Goal: Task Accomplishment & Management: Manage account settings

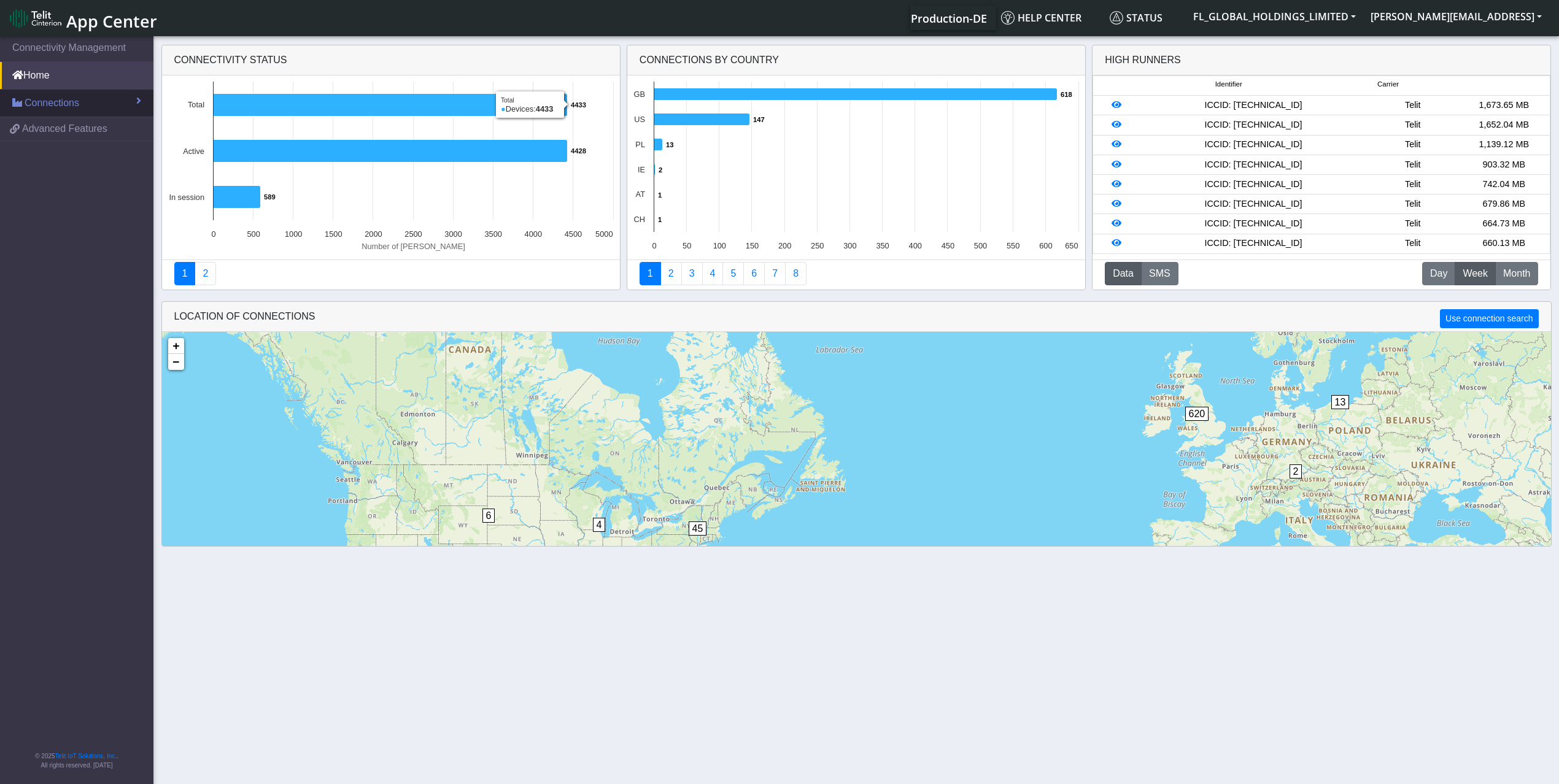
drag, startPoint x: 86, startPoint y: 102, endPoint x: 106, endPoint y: 109, distance: 21.2
click at [86, 102] on link "Connections" at bounding box center [76, 103] width 154 height 27
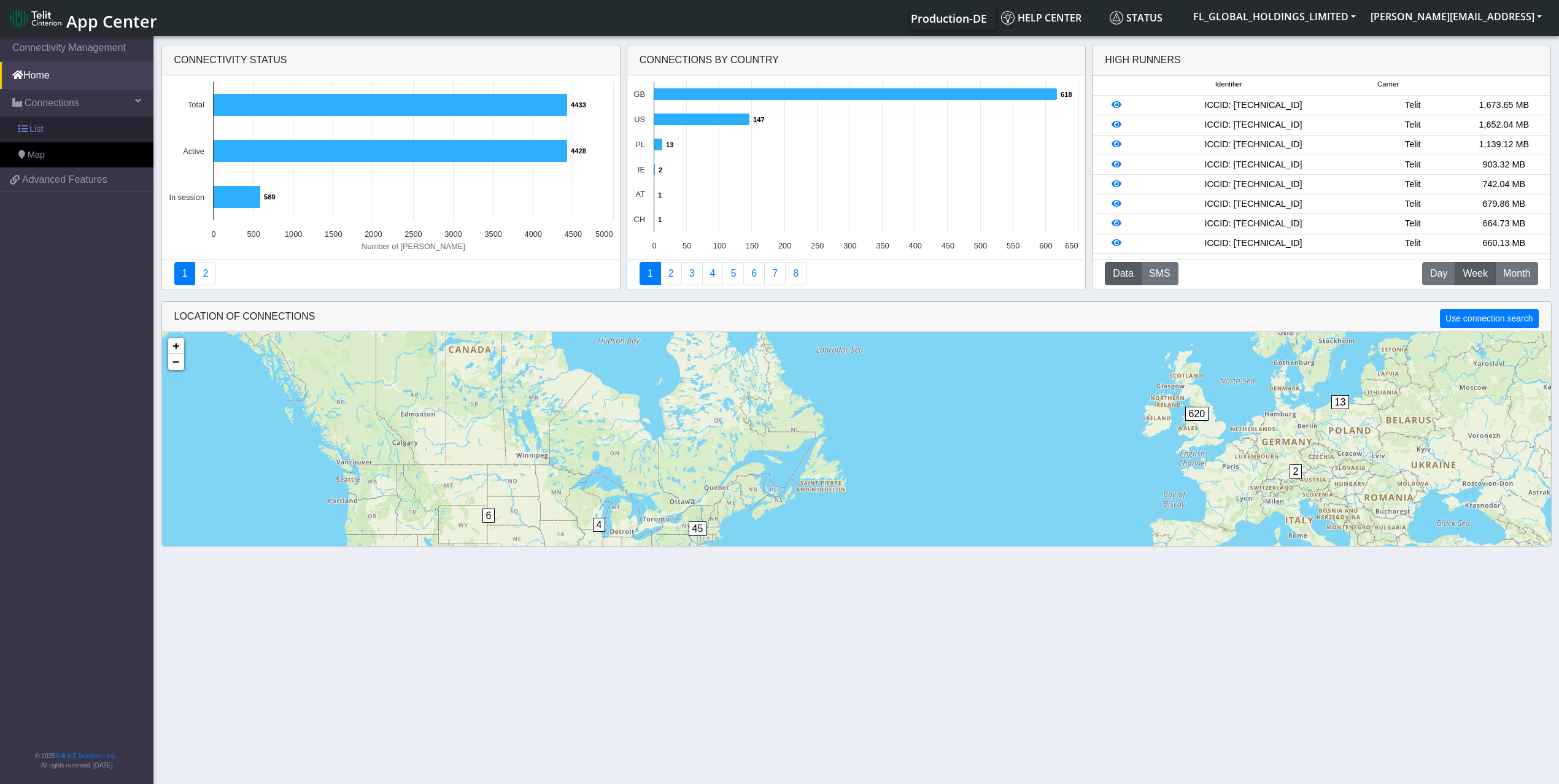
click at [82, 123] on link "List" at bounding box center [76, 129] width 154 height 26
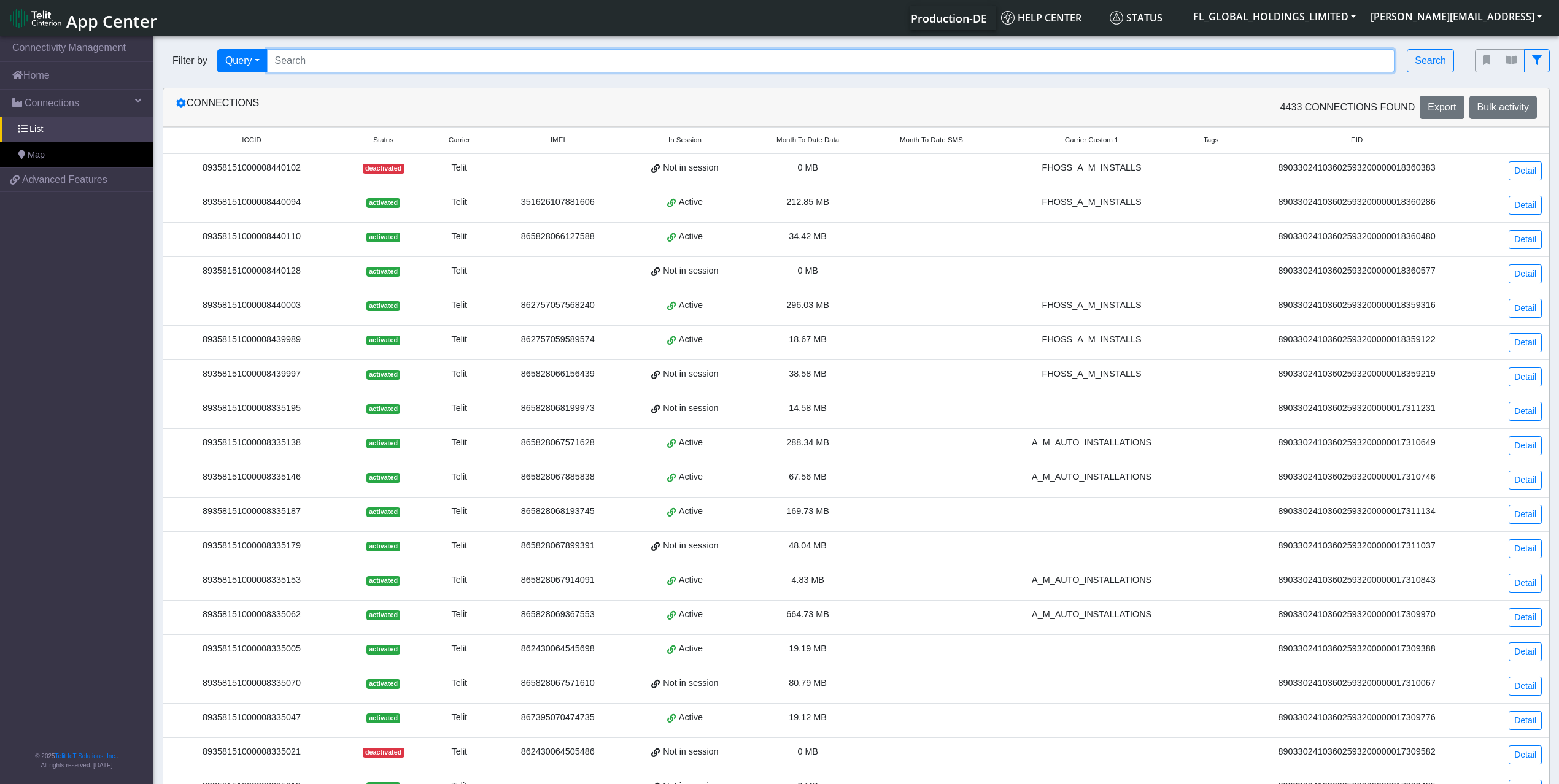
click at [441, 67] on input "Search..." at bounding box center [831, 61] width 1128 height 23
paste input "89358151000008448998"
type input "89358151000008448998"
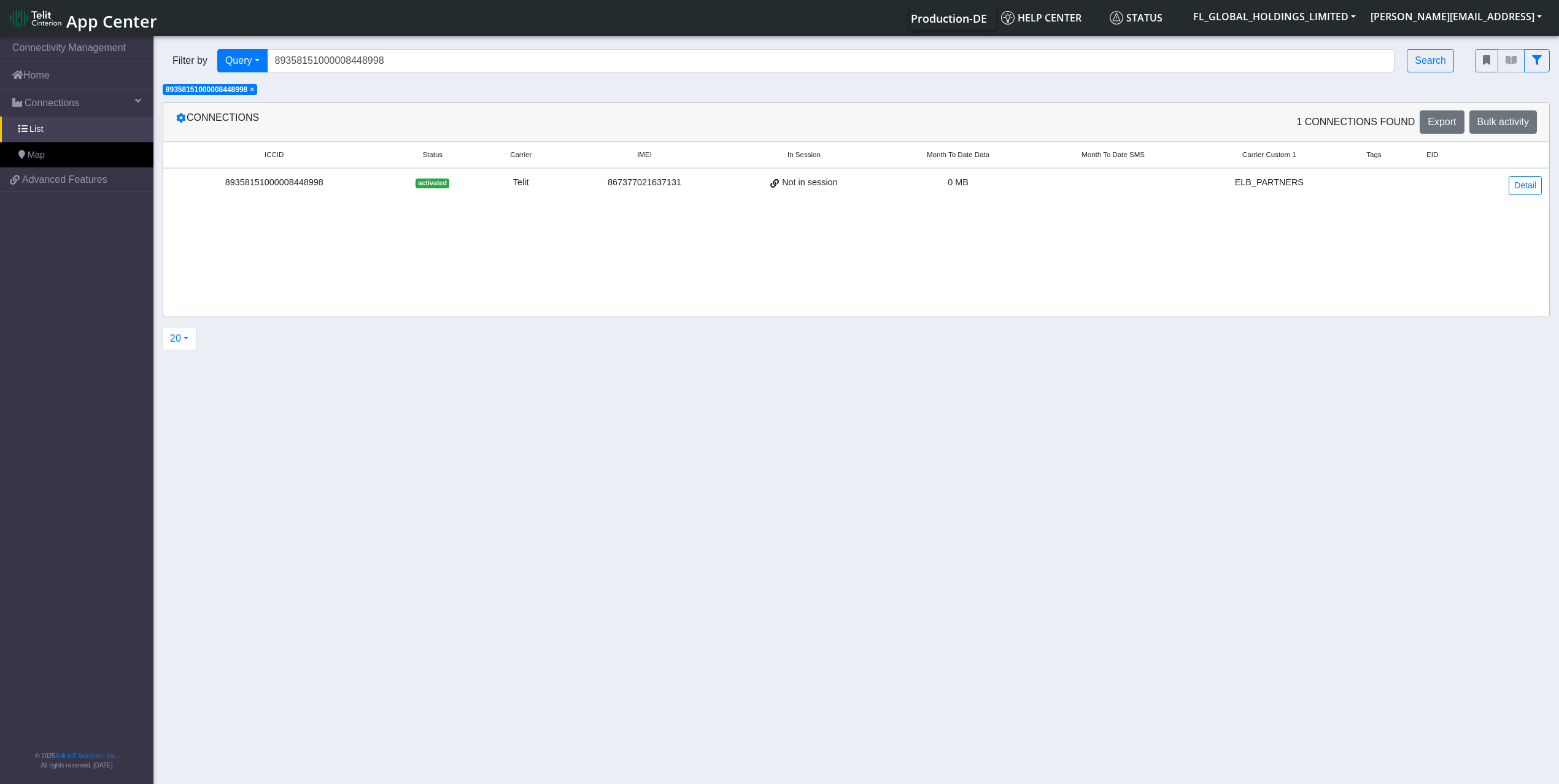
click at [254, 92] on span "×" at bounding box center [252, 89] width 4 height 9
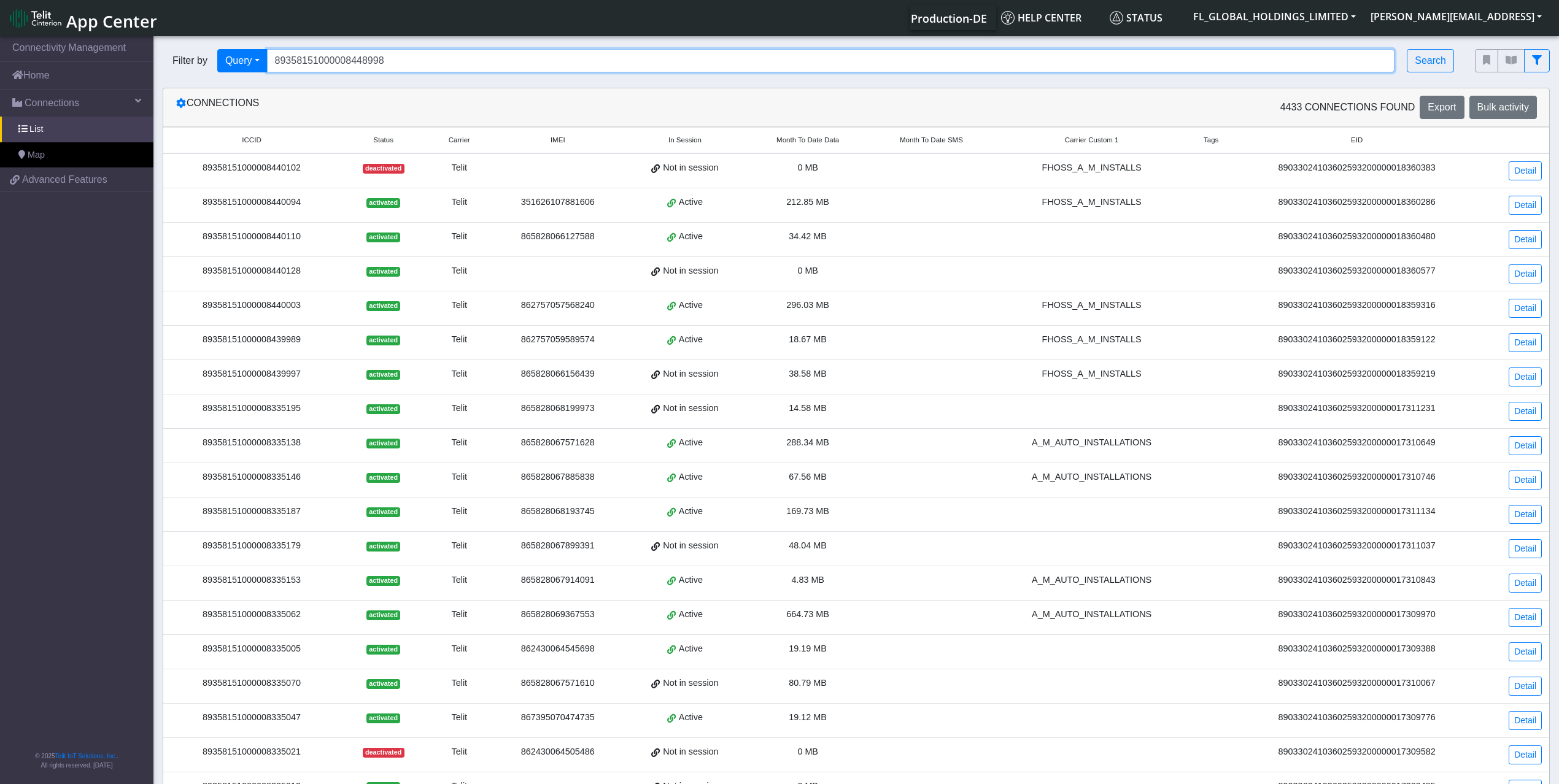
click at [382, 61] on input "89358151000008448998" at bounding box center [831, 61] width 1128 height 23
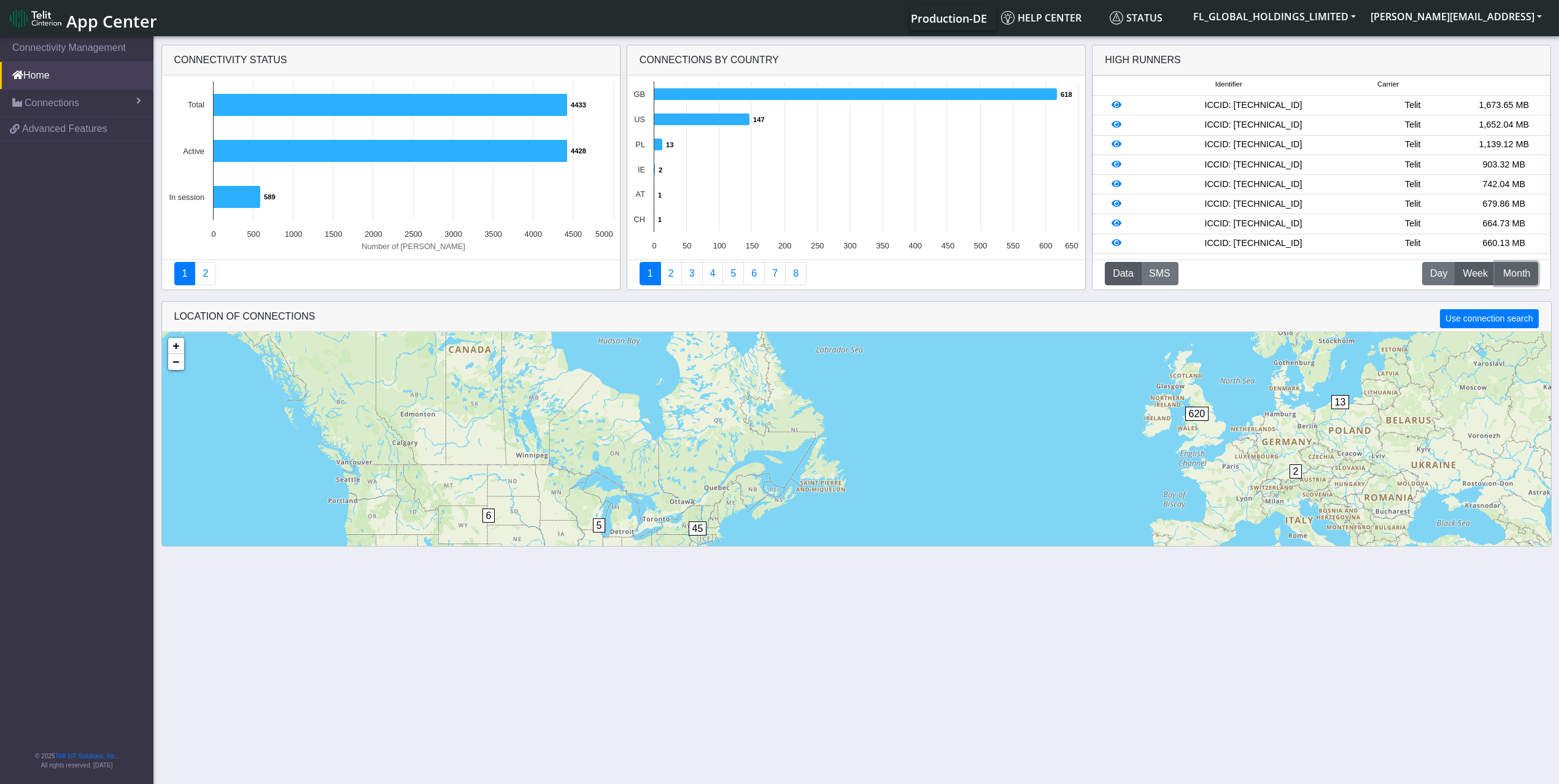
click at [1518, 277] on span "Month" at bounding box center [1516, 274] width 27 height 15
drag, startPoint x: 1316, startPoint y: 147, endPoint x: 1223, endPoint y: 152, distance: 93.1
click at [1221, 152] on div "ICCID: 89358151000008344080" at bounding box center [1253, 145] width 227 height 13
click at [1226, 150] on div "ICCID: 89358151000008344080" at bounding box center [1253, 145] width 227 height 13
click at [1296, 146] on div "ICCID: 89358151000008344080" at bounding box center [1253, 145] width 227 height 13
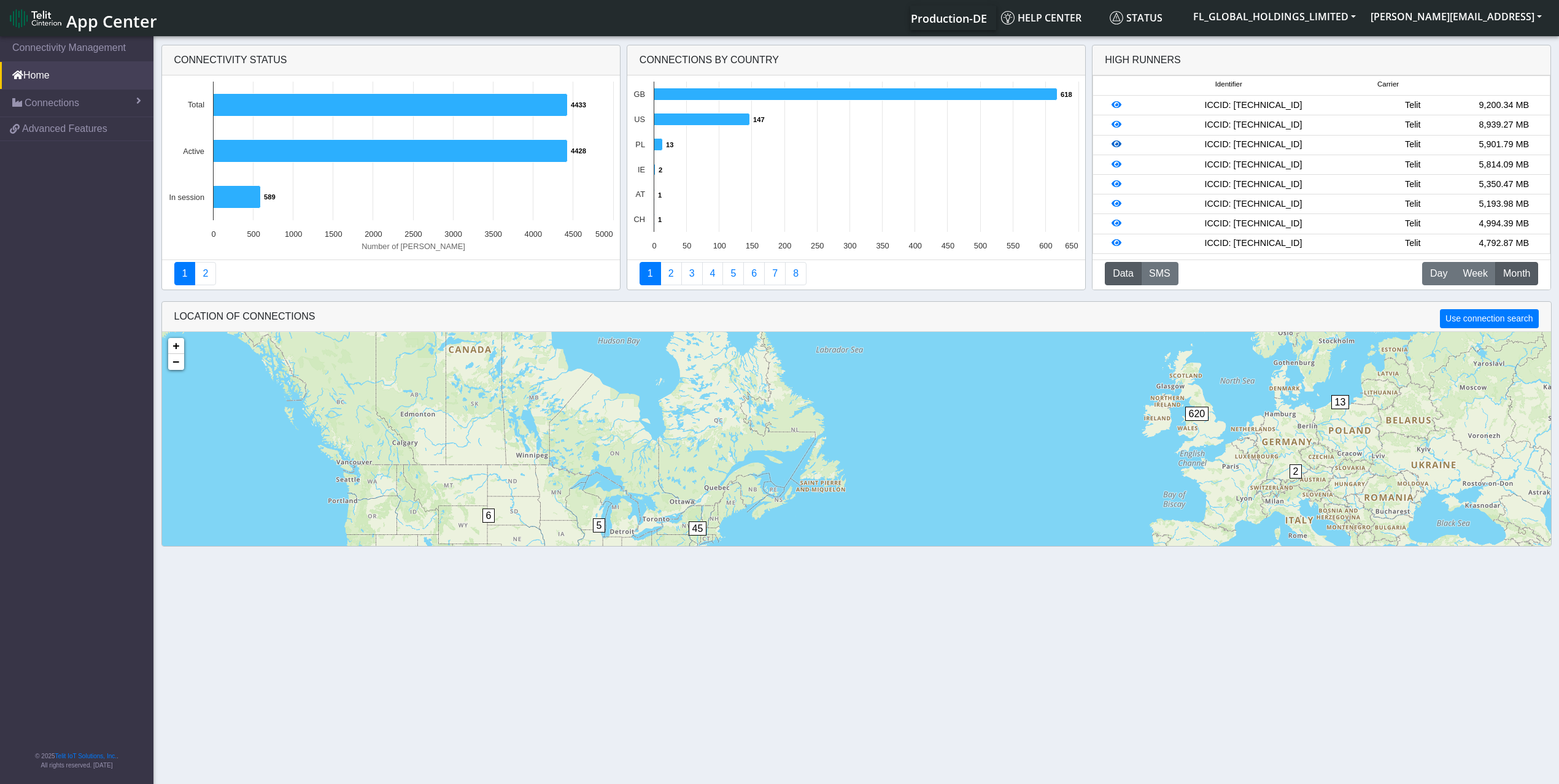
click at [1117, 144] on icon at bounding box center [1116, 144] width 10 height 9
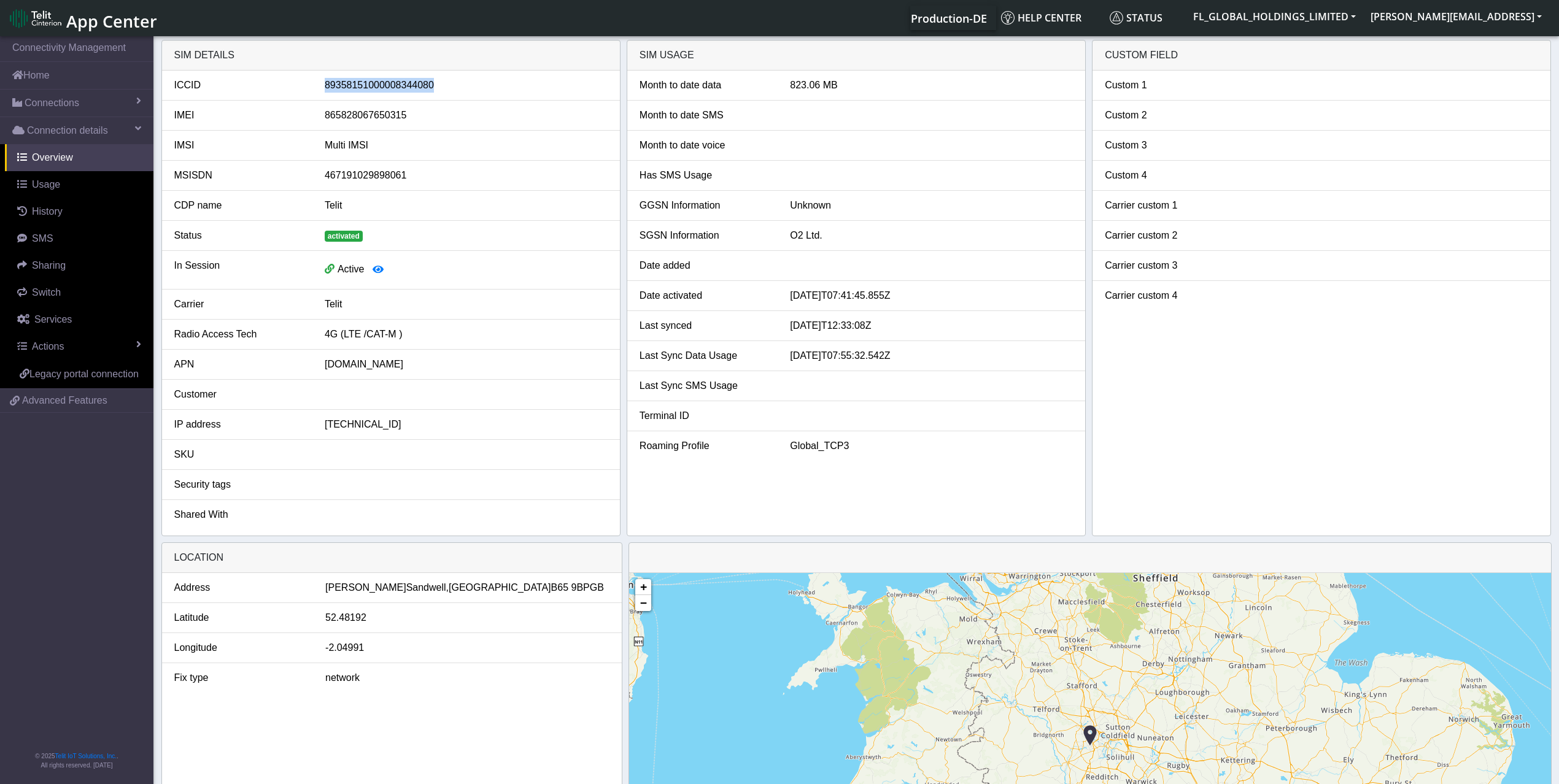
drag, startPoint x: 428, startPoint y: 90, endPoint x: 305, endPoint y: 82, distance: 123.3
click at [305, 82] on div "ICCID 89358151000008344080" at bounding box center [390, 85] width 452 height 15
copy div "89358151000008344080"
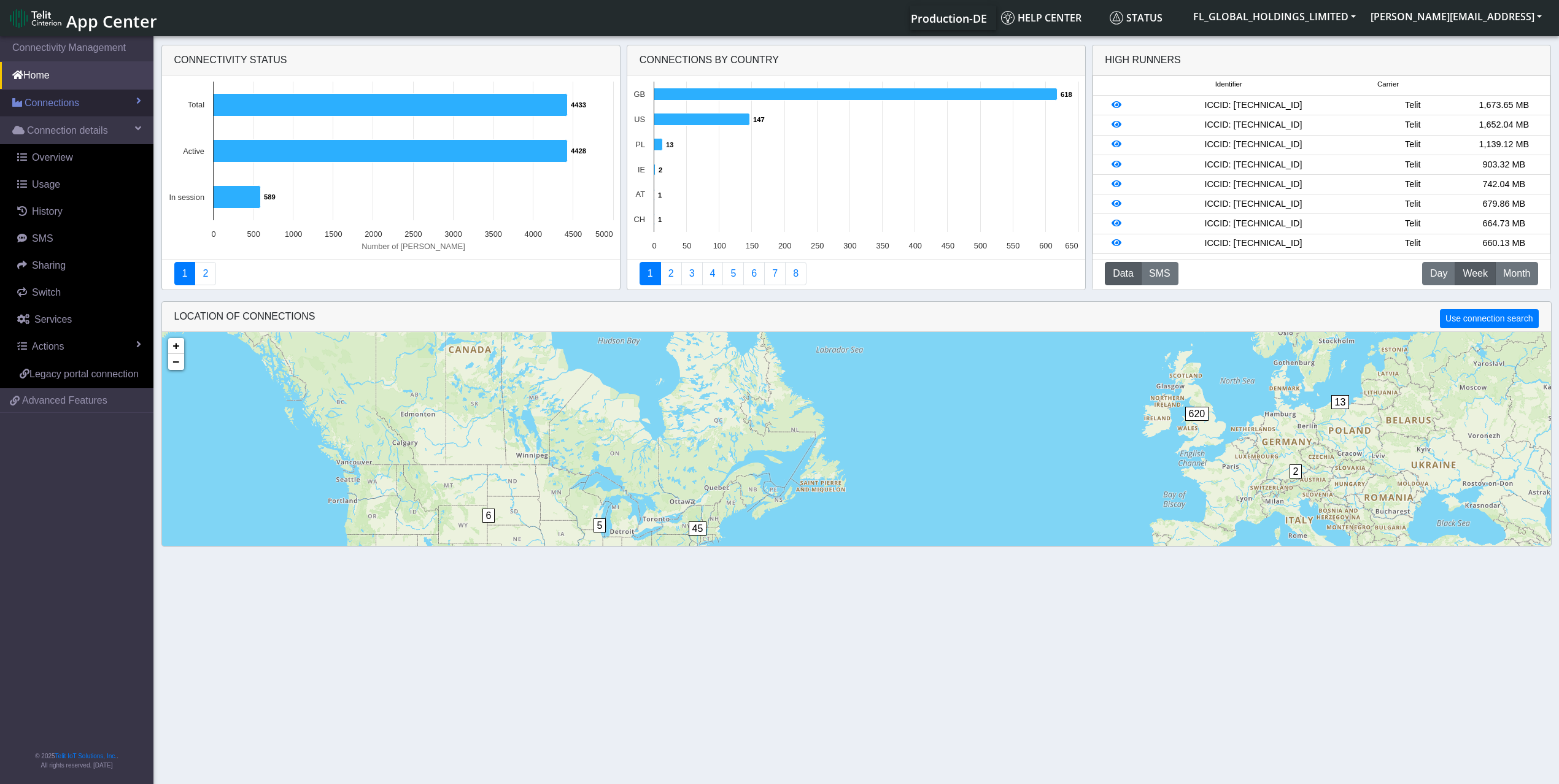
click at [61, 103] on span "Connections" at bounding box center [52, 103] width 55 height 15
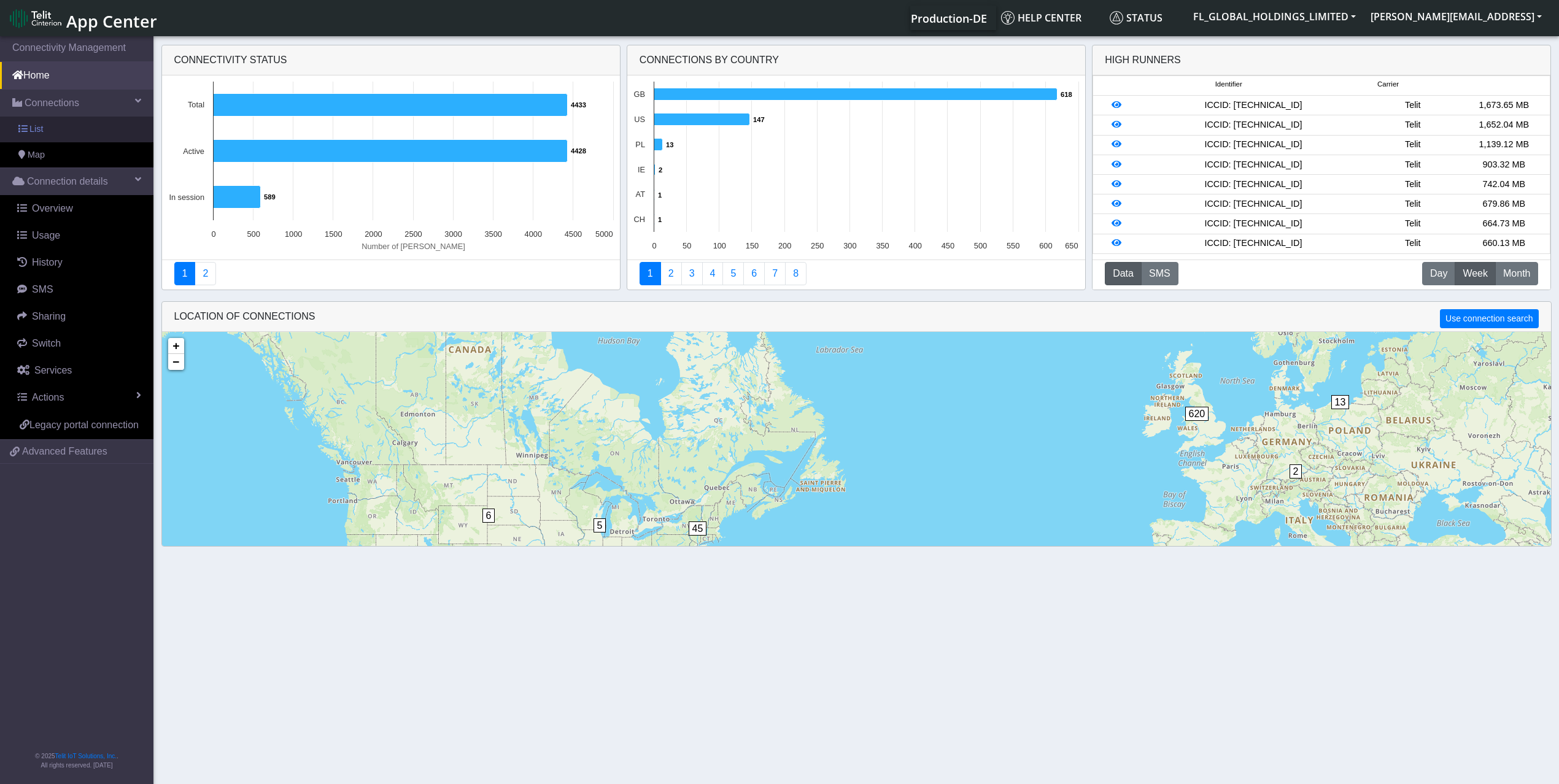
click at [67, 128] on link "List" at bounding box center [76, 129] width 154 height 26
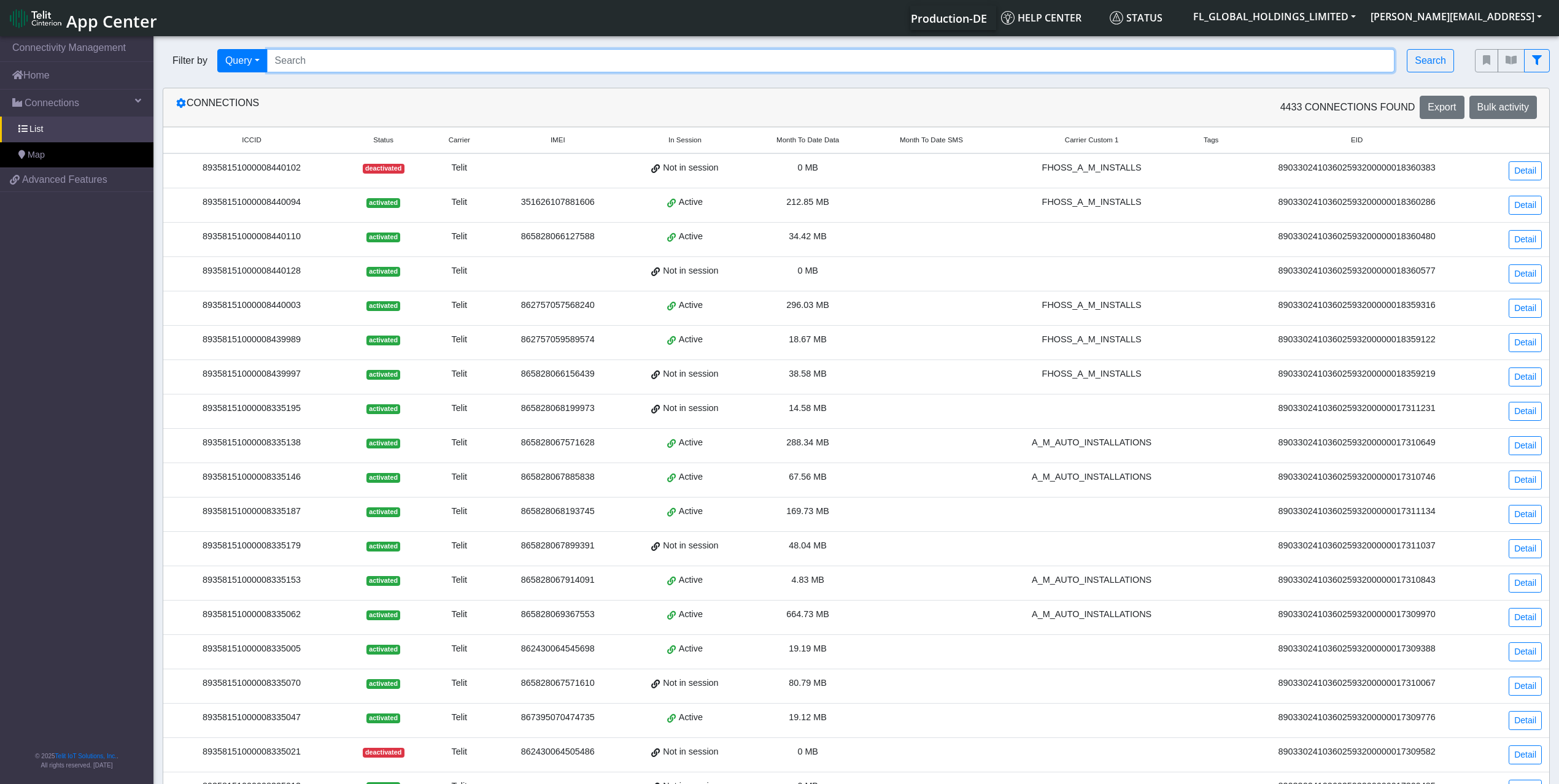
click at [506, 65] on input "Search..." at bounding box center [831, 61] width 1128 height 23
paste input "89358151000008344080"
drag, startPoint x: 394, startPoint y: 62, endPoint x: 271, endPoint y: 60, distance: 123.0
click at [271, 60] on input "89358151000008344080" at bounding box center [831, 61] width 1128 height 23
type input "89358151000008344080"
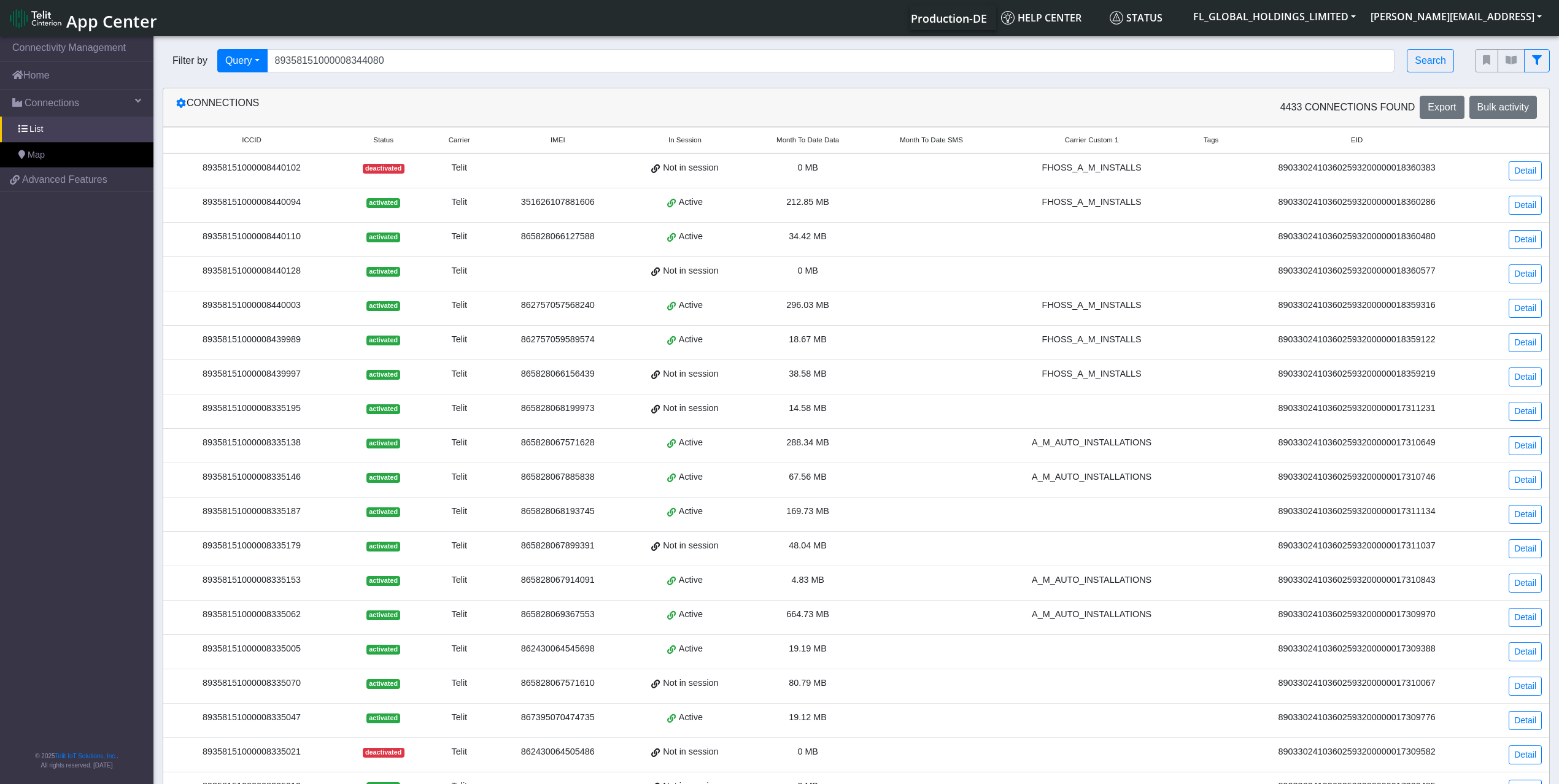
click at [394, 140] on span "Status" at bounding box center [383, 140] width 20 height 11
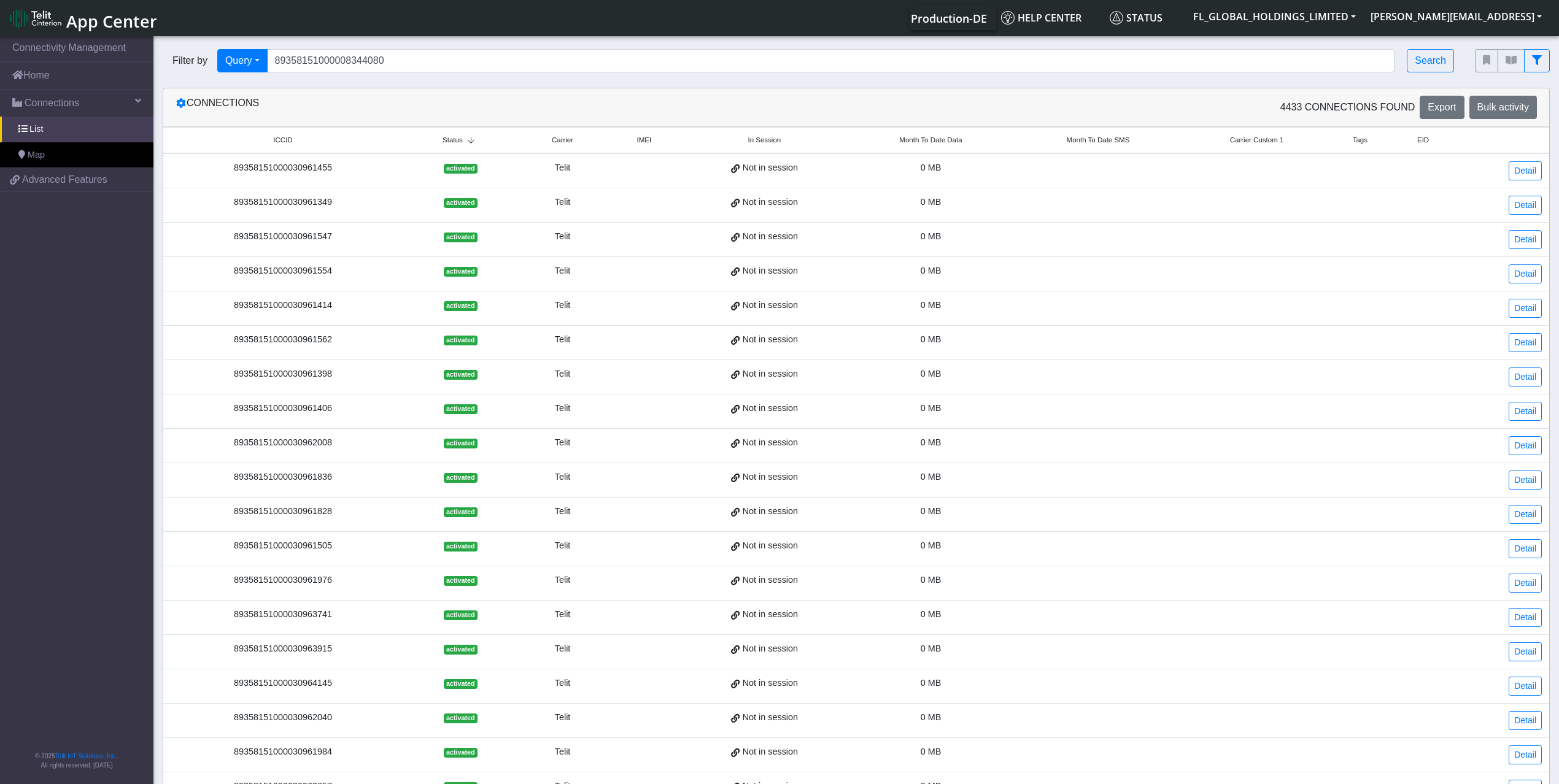
click at [390, 139] on small "ICCID" at bounding box center [283, 140] width 215 height 11
click at [392, 139] on small "ICCID" at bounding box center [284, 140] width 217 height 11
click at [463, 139] on span "Status" at bounding box center [457, 140] width 20 height 11
click at [463, 138] on span "Status" at bounding box center [452, 140] width 20 height 11
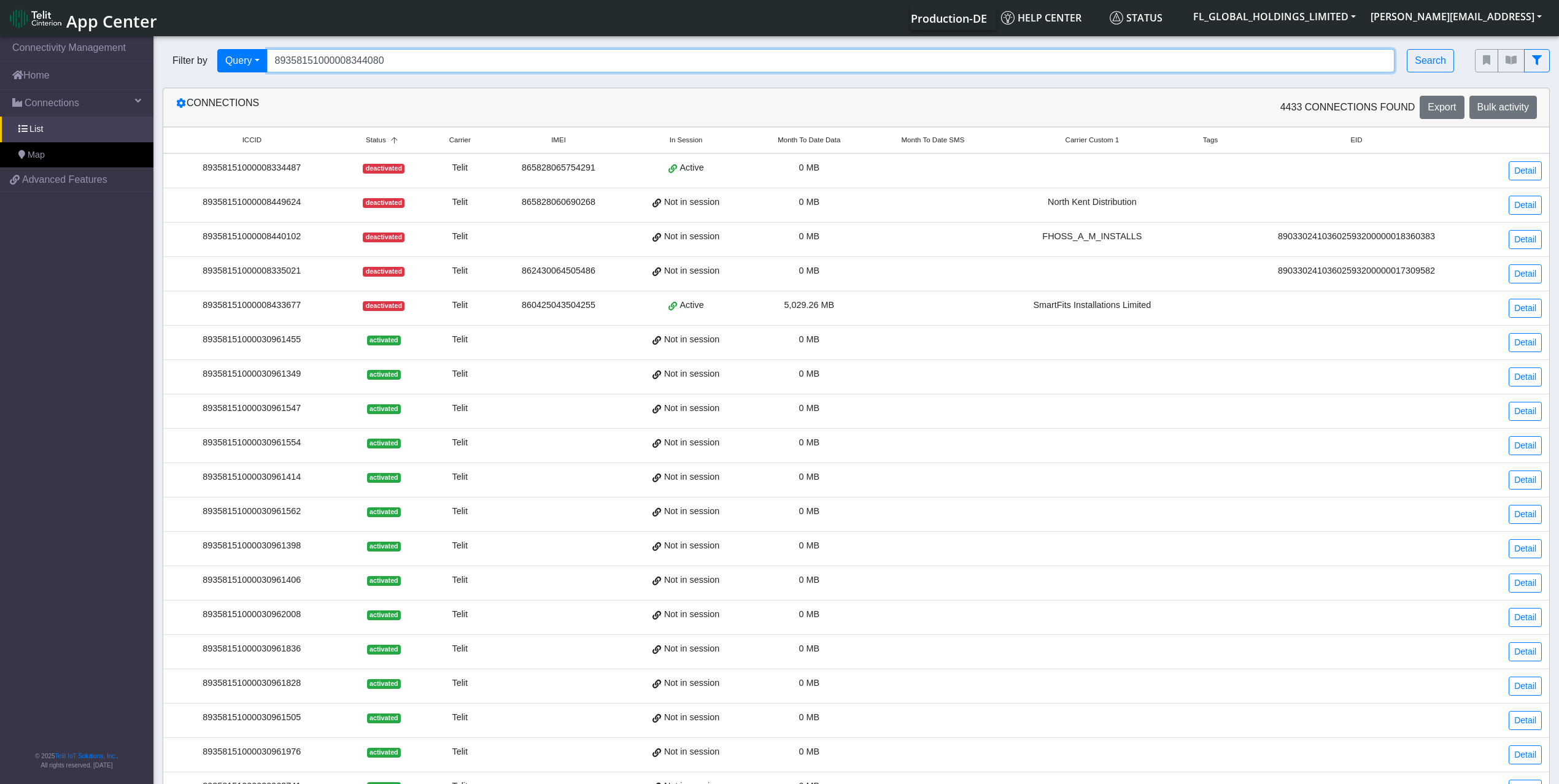
click at [412, 59] on input "89358151000008344080" at bounding box center [831, 61] width 1128 height 23
paste input "89358151000008344080"
type input "89358151000008344080"
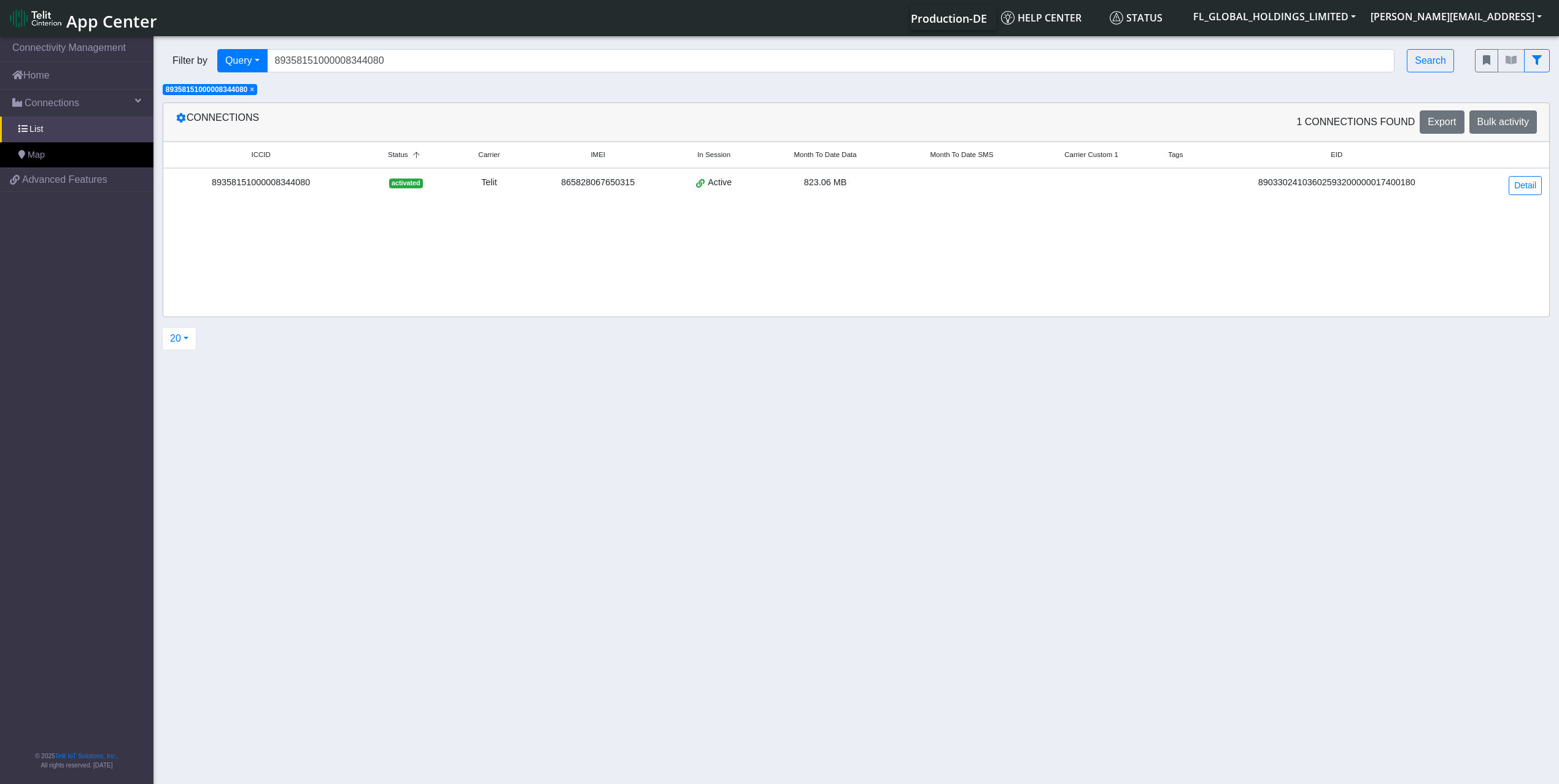
click at [299, 187] on div "89358151000008344080" at bounding box center [261, 183] width 180 height 13
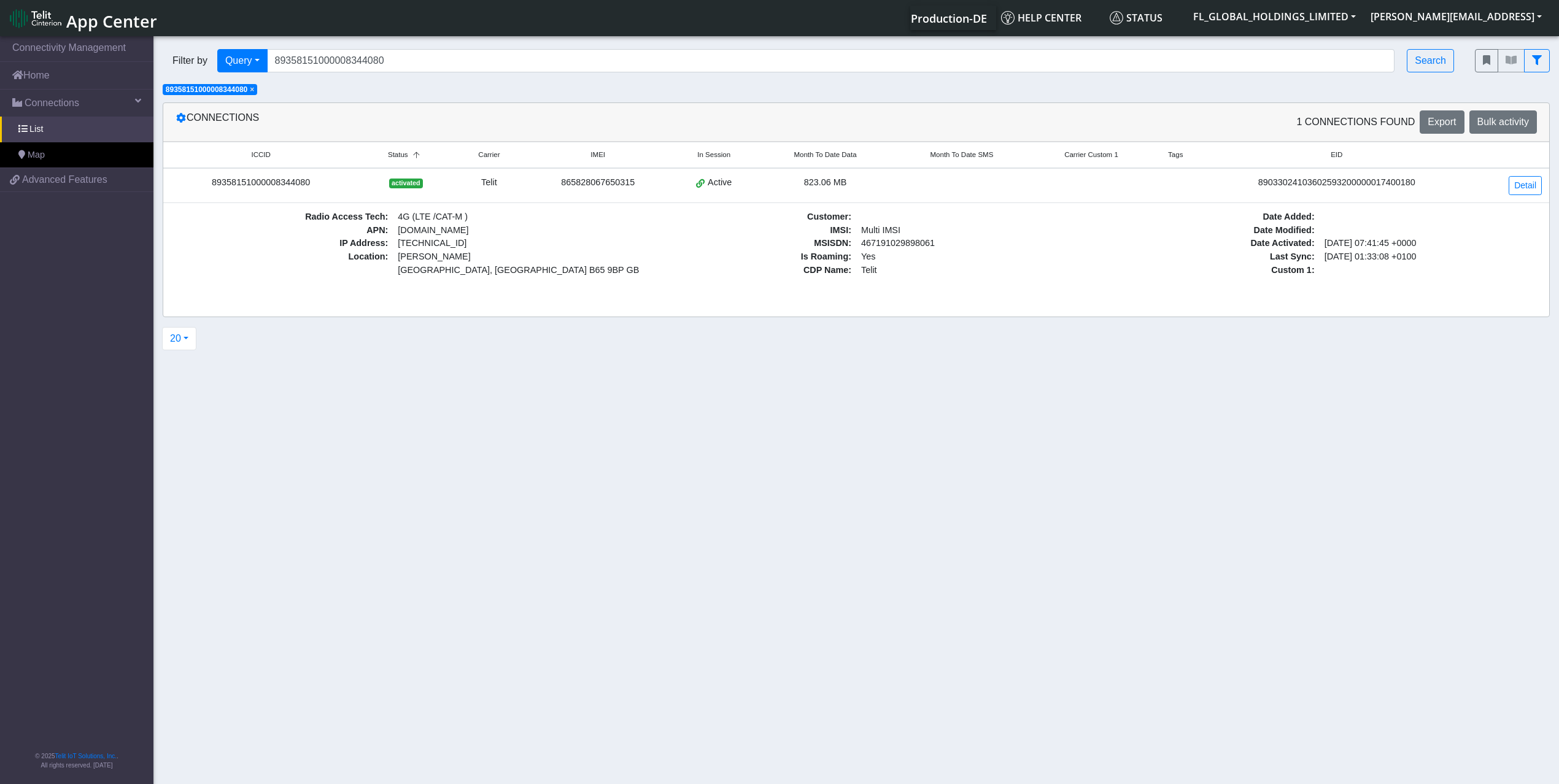
click at [254, 92] on span "×" at bounding box center [252, 89] width 4 height 9
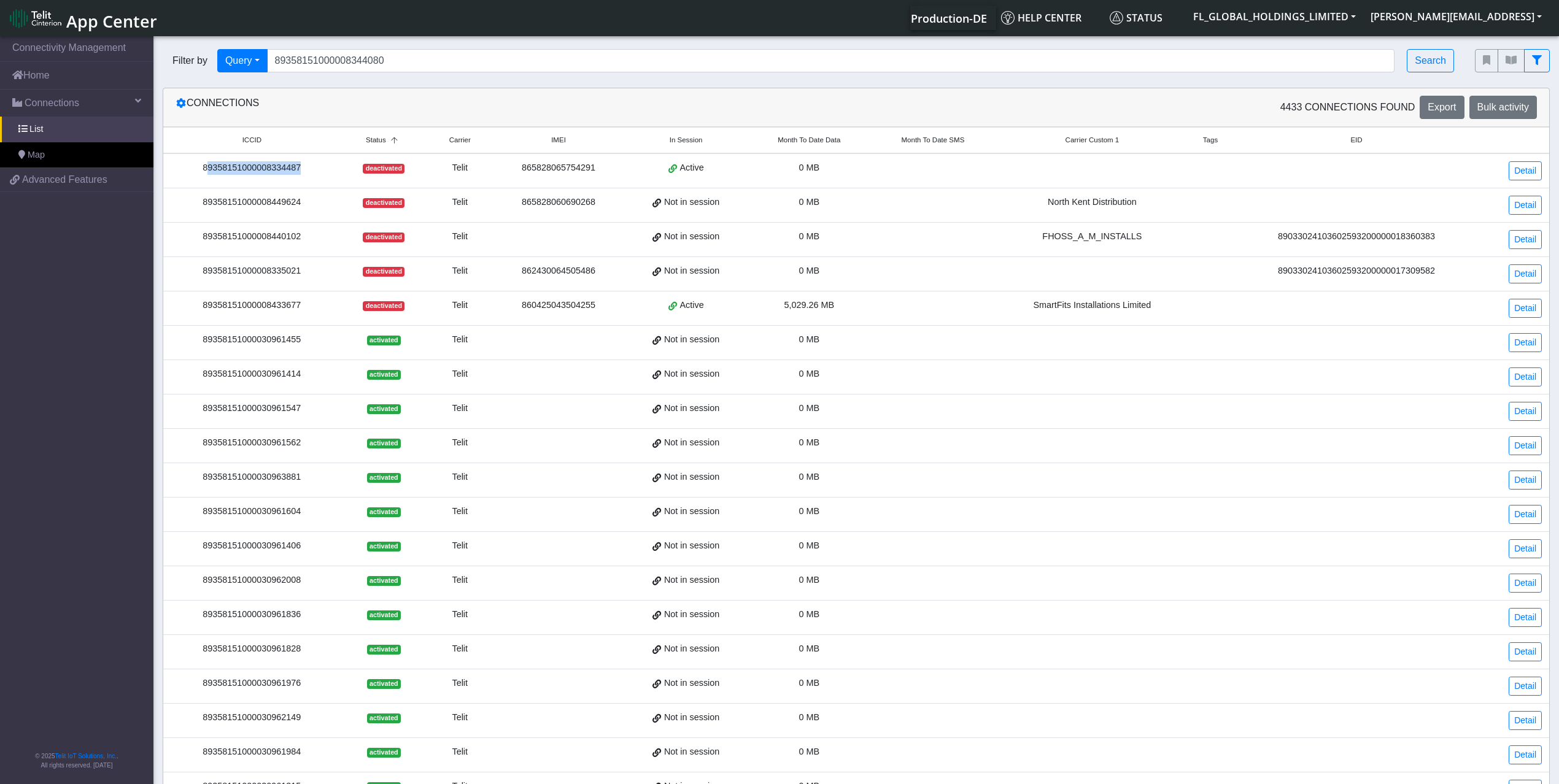
drag, startPoint x: 298, startPoint y: 170, endPoint x: 197, endPoint y: 174, distance: 101.1
click at [197, 174] on div "89358151000008334487" at bounding box center [252, 168] width 163 height 13
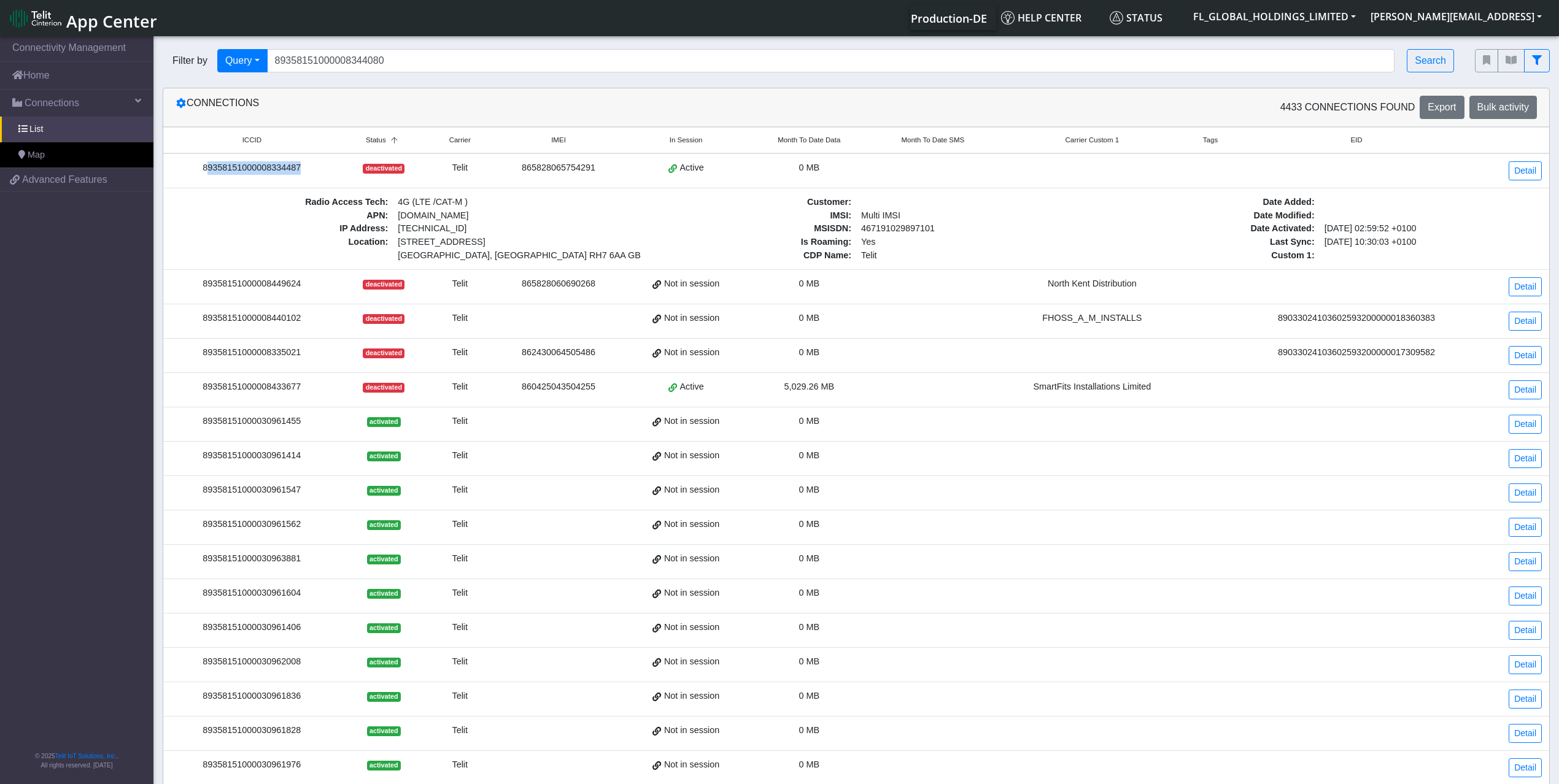
drag, startPoint x: 302, startPoint y: 170, endPoint x: 202, endPoint y: 167, distance: 100.0
click at [200, 170] on div "89358151000008334487" at bounding box center [252, 168] width 163 height 13
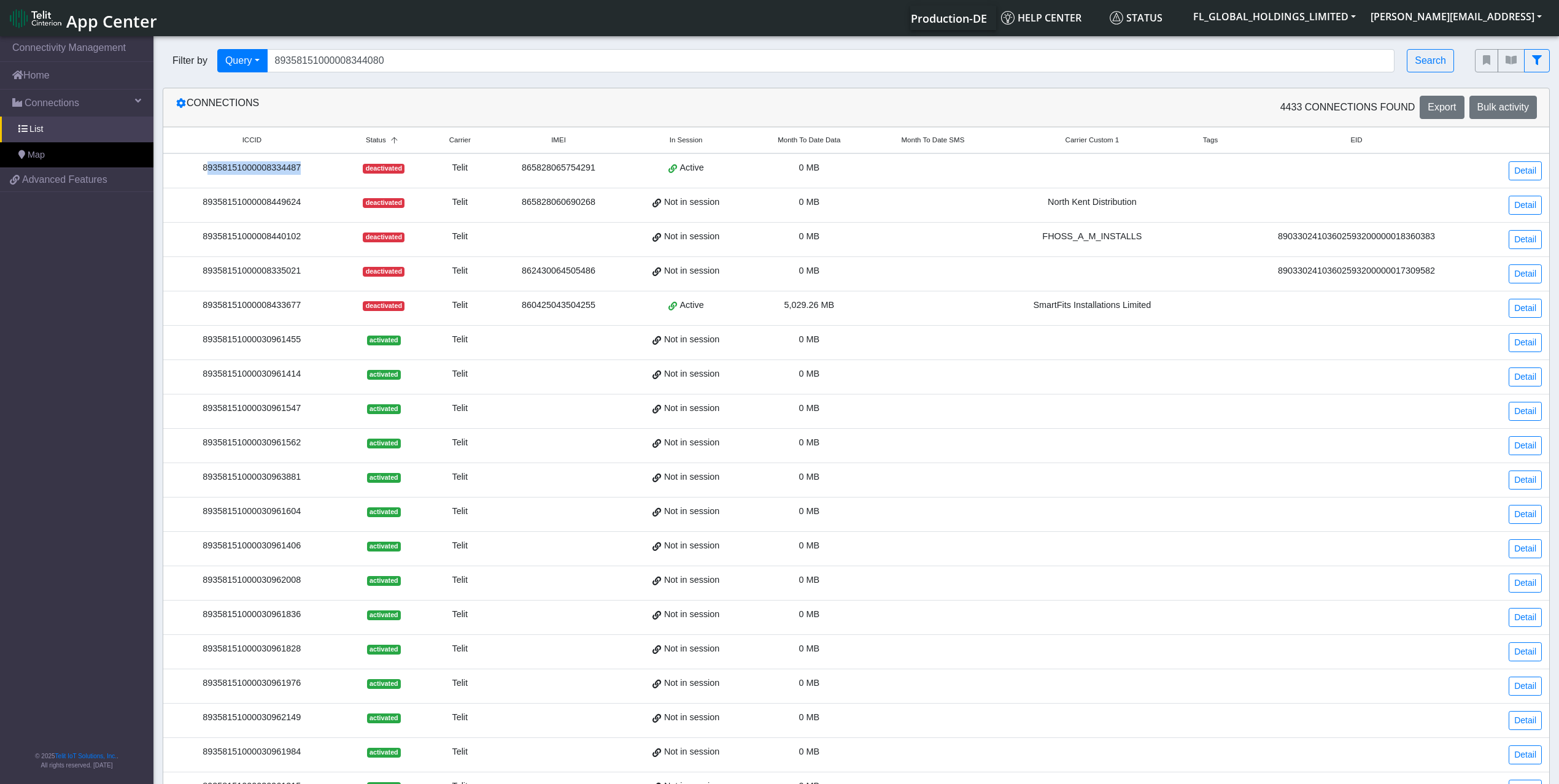
click at [204, 166] on div "89358151000008334487" at bounding box center [252, 168] width 163 height 13
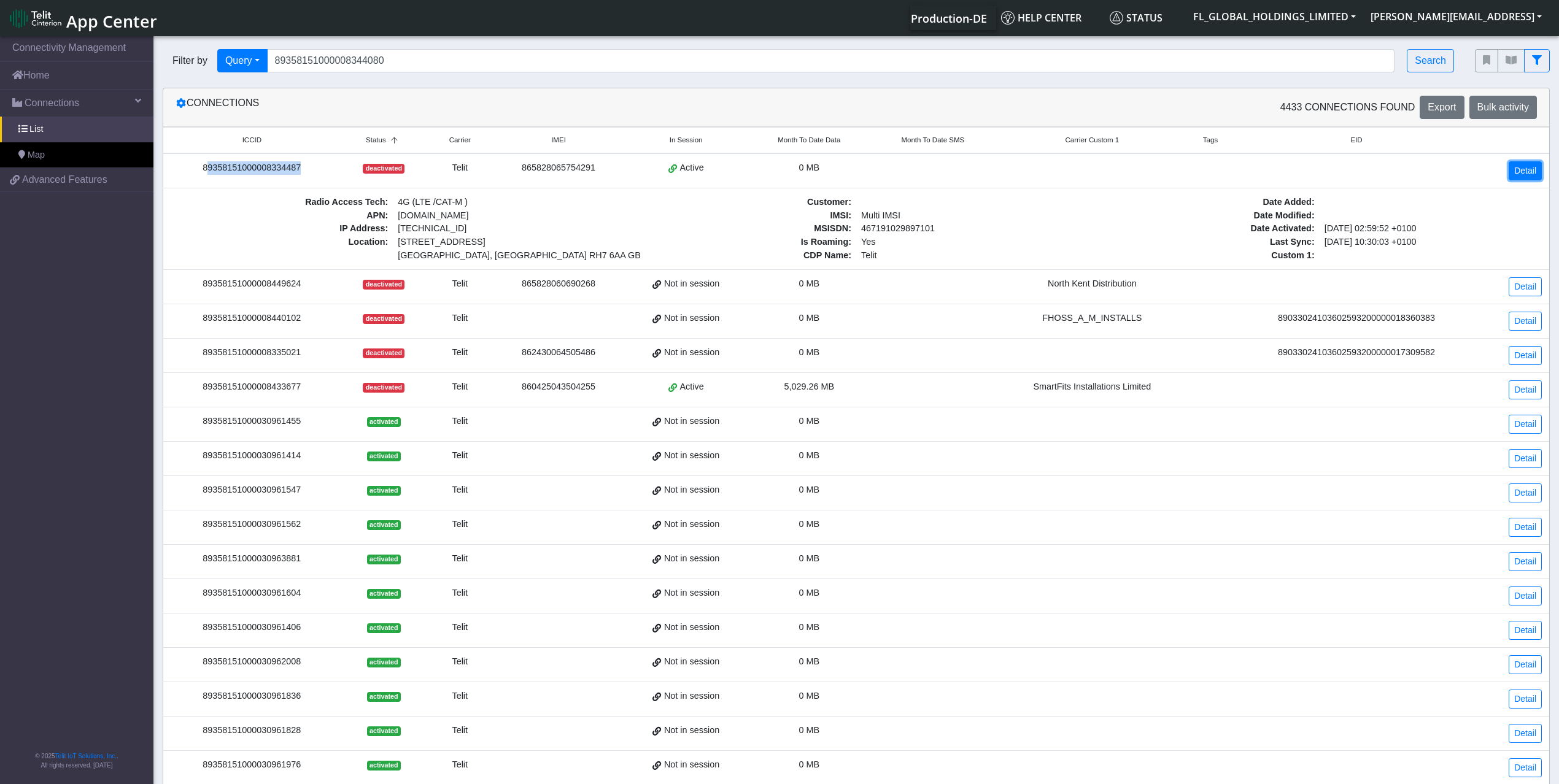
click at [1525, 165] on link "Detail" at bounding box center [1525, 171] width 33 height 19
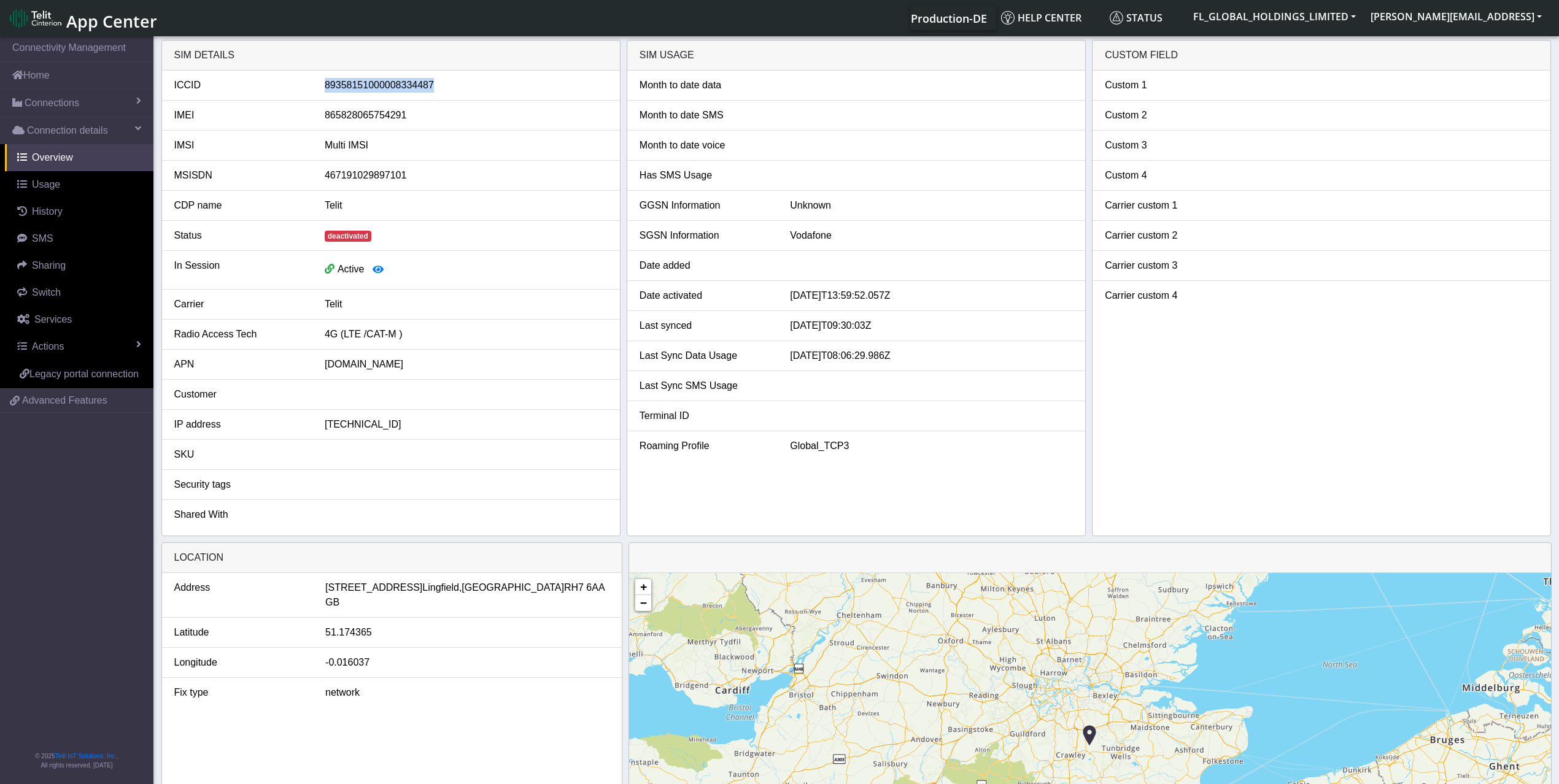
drag, startPoint x: 432, startPoint y: 84, endPoint x: 318, endPoint y: 91, distance: 114.2
click at [318, 91] on div "89358151000008334487" at bounding box center [466, 85] width 301 height 15
copy div "89358151000008334487"
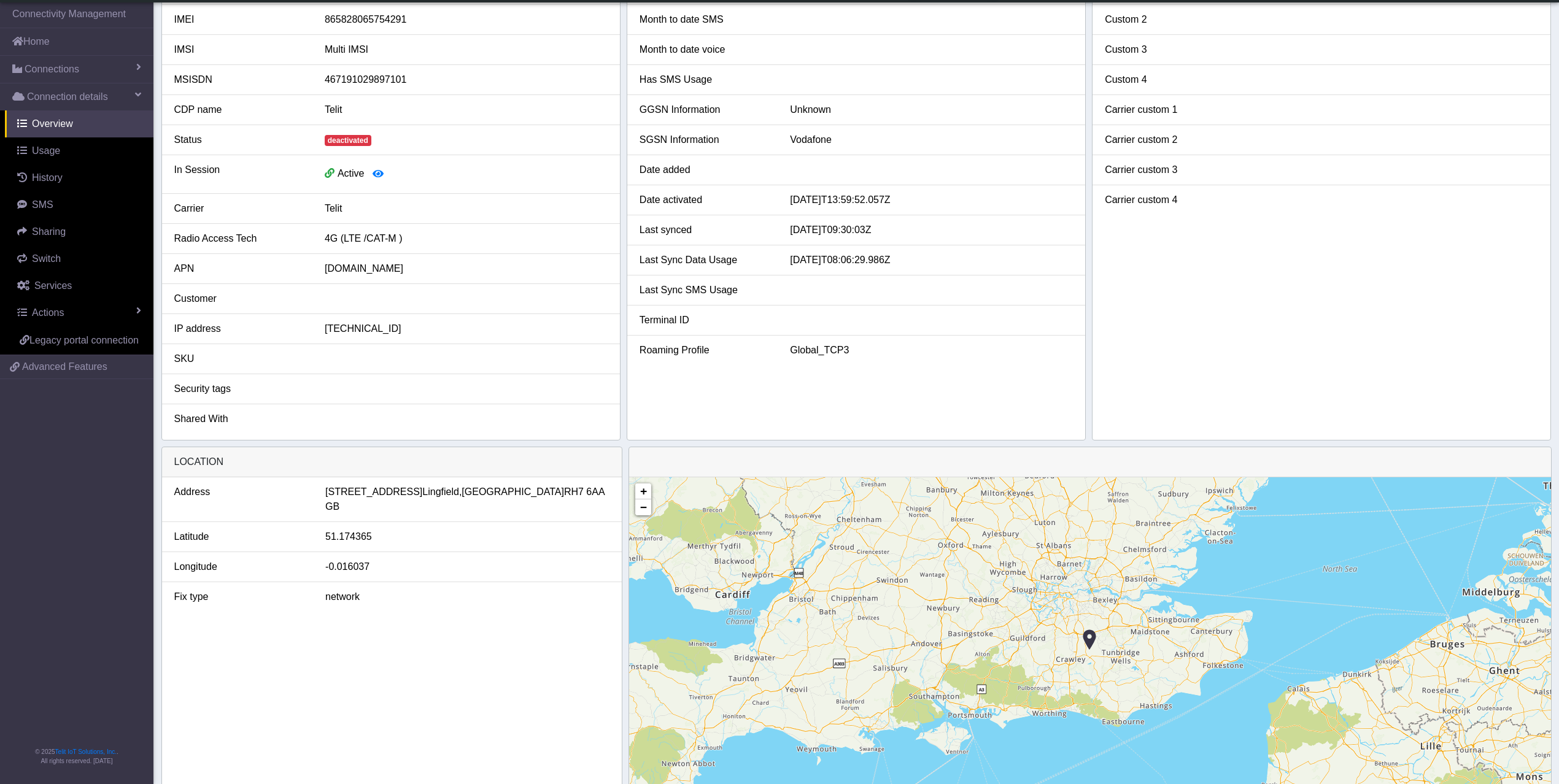
scroll to position [126, 0]
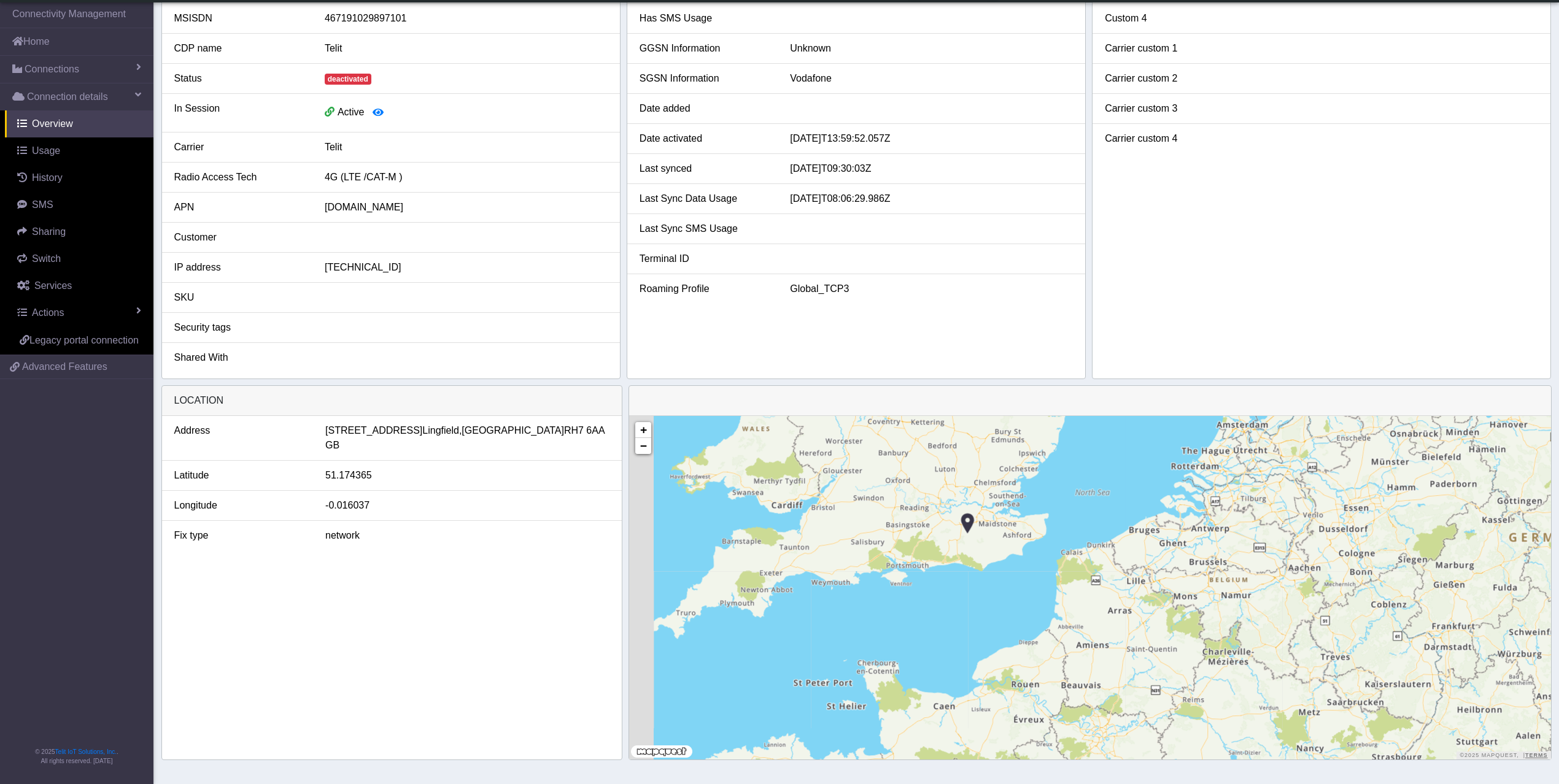
drag, startPoint x: 943, startPoint y: 470, endPoint x: 1056, endPoint y: 556, distance: 142.0
click at [1056, 556] on div "+ − ©2025 MapQuest, | Terms" at bounding box center [1089, 588] width 921 height 344
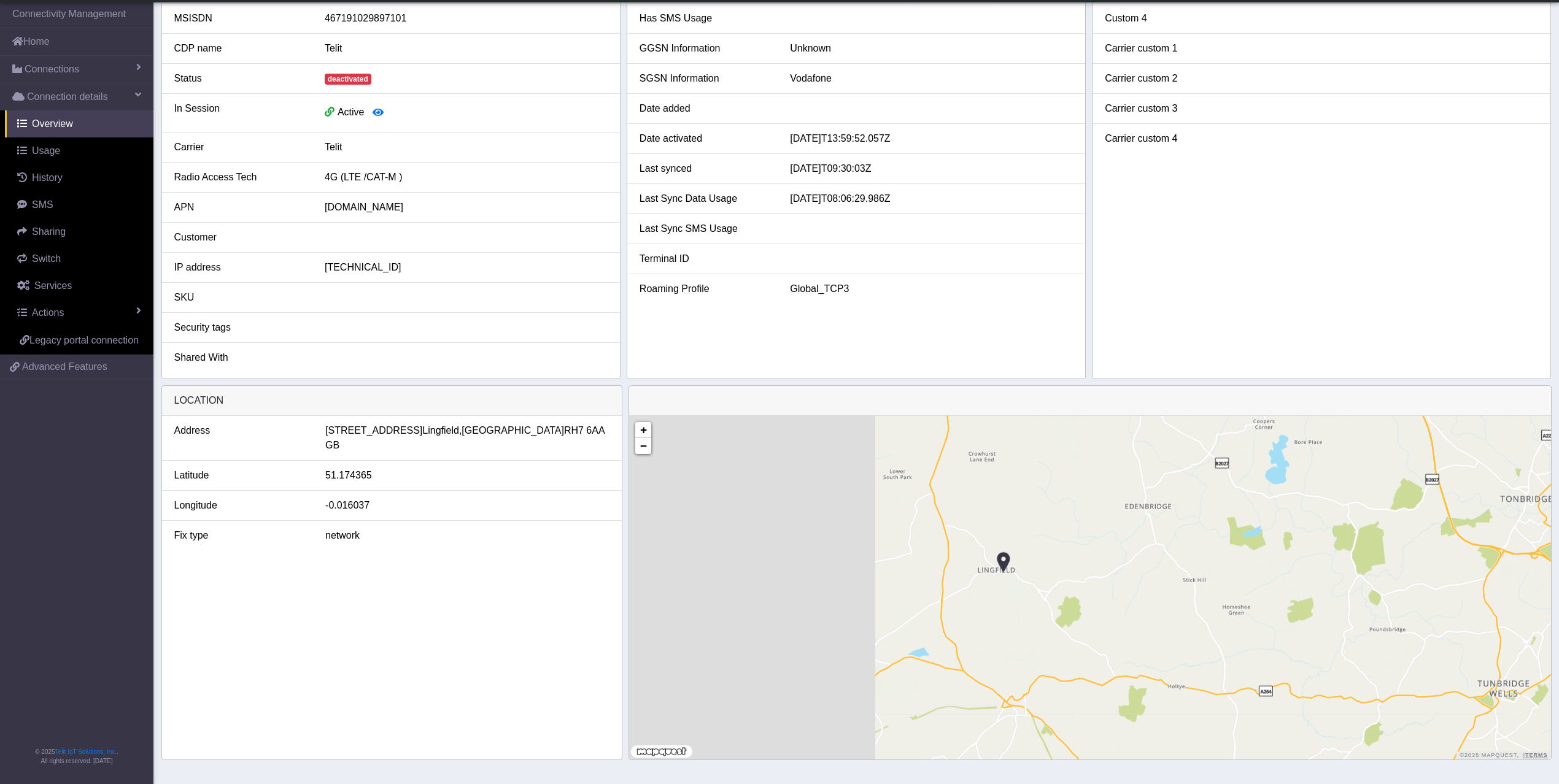
drag, startPoint x: 825, startPoint y: 503, endPoint x: 1130, endPoint y: 636, distance: 332.7
click at [1130, 636] on div "+ − ©2025 MapQuest, | Terms" at bounding box center [1089, 588] width 921 height 344
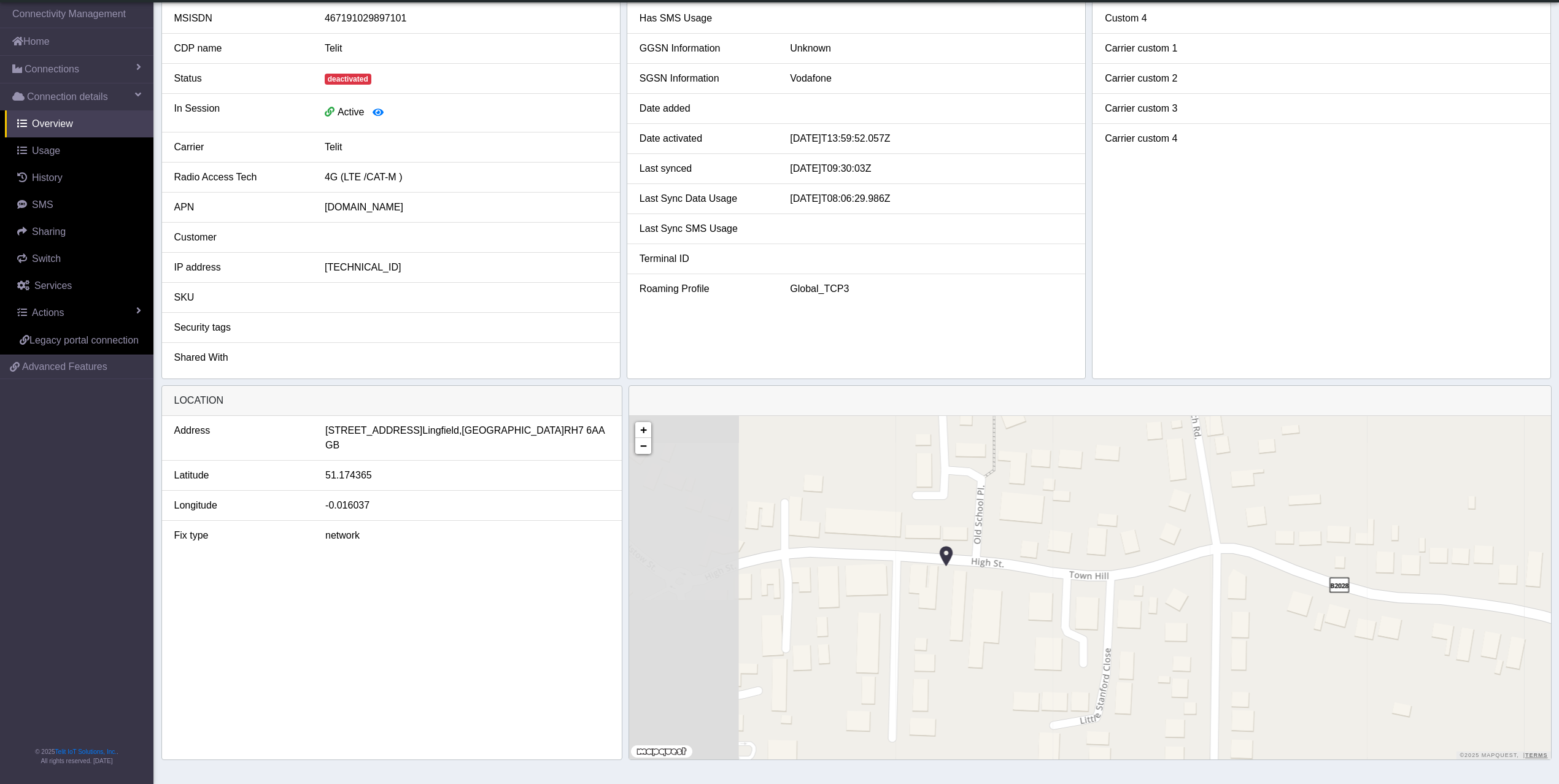
drag, startPoint x: 882, startPoint y: 551, endPoint x: 1054, endPoint y: 569, distance: 172.9
click at [1054, 569] on div "+ − ©2025 MapQuest, | Terms" at bounding box center [1089, 588] width 921 height 344
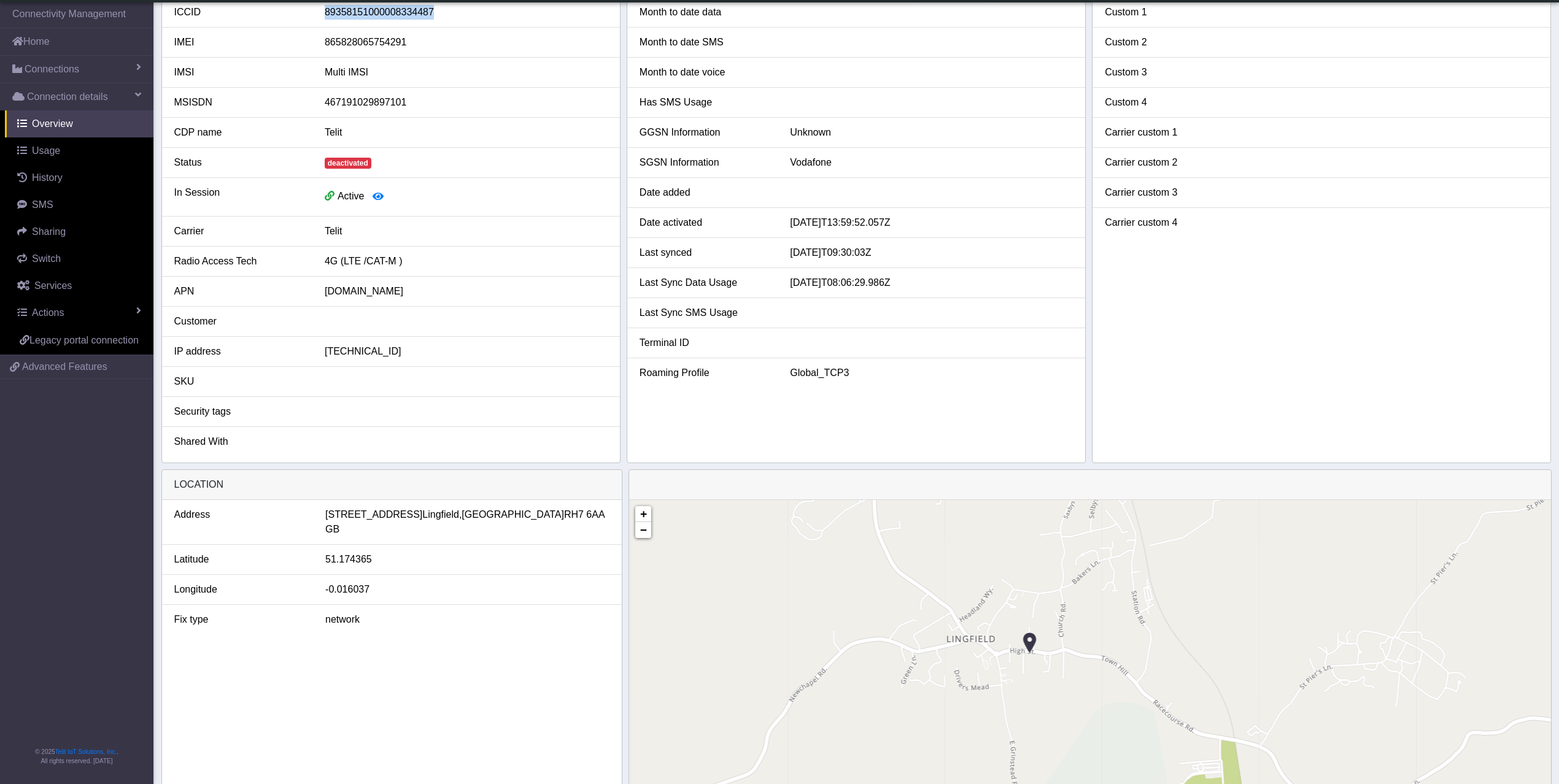
scroll to position [0, 0]
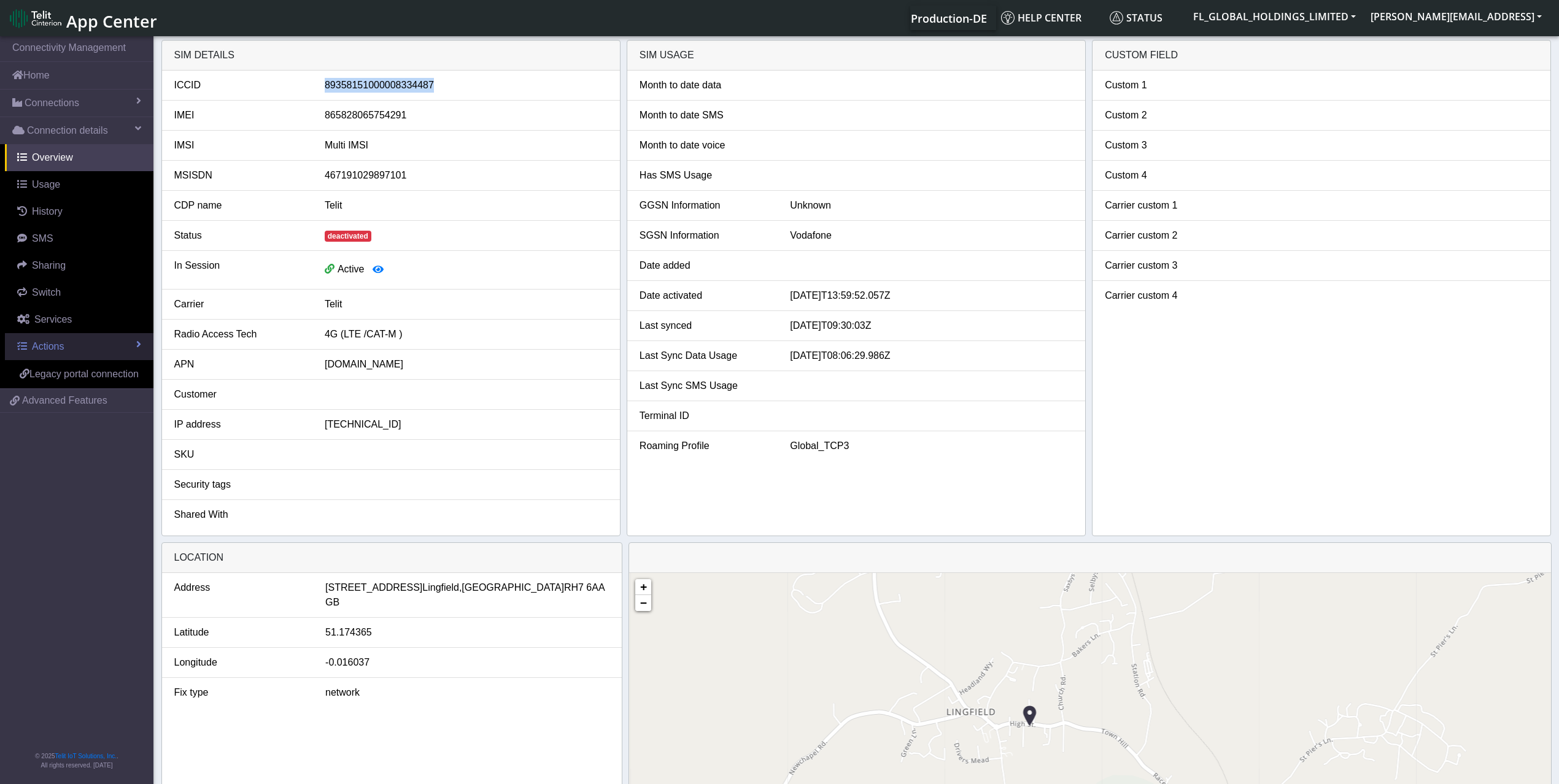
drag, startPoint x: 87, startPoint y: 345, endPoint x: 96, endPoint y: 344, distance: 9.1
click at [90, 344] on link "Actions" at bounding box center [78, 346] width 148 height 27
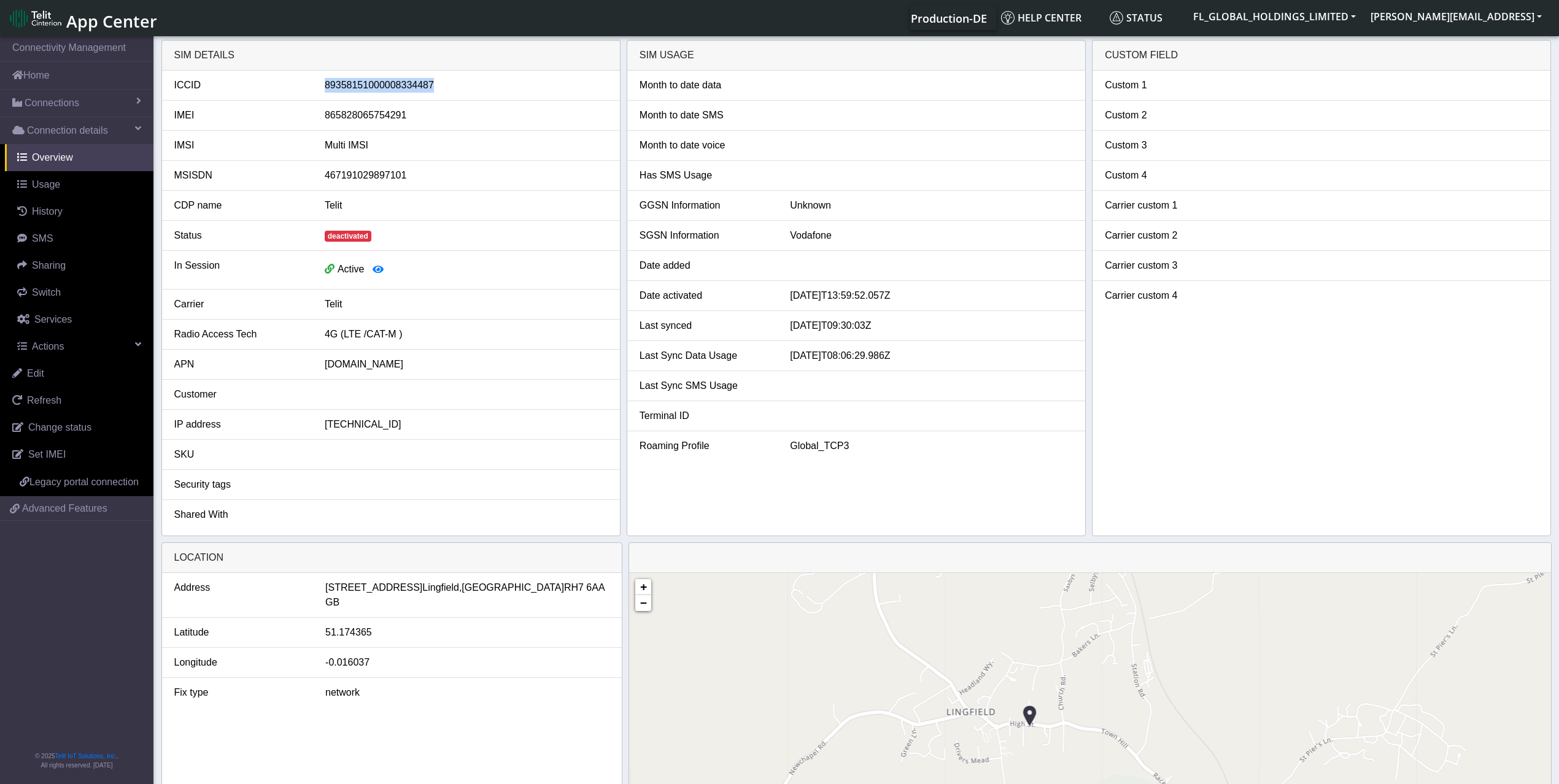
copy div "89358151000008334487"
click at [346, 236] on span "deactivated" at bounding box center [348, 236] width 47 height 11
click at [265, 115] on div "IMEI" at bounding box center [240, 115] width 150 height 15
click at [77, 430] on span "Change status" at bounding box center [59, 428] width 63 height 11
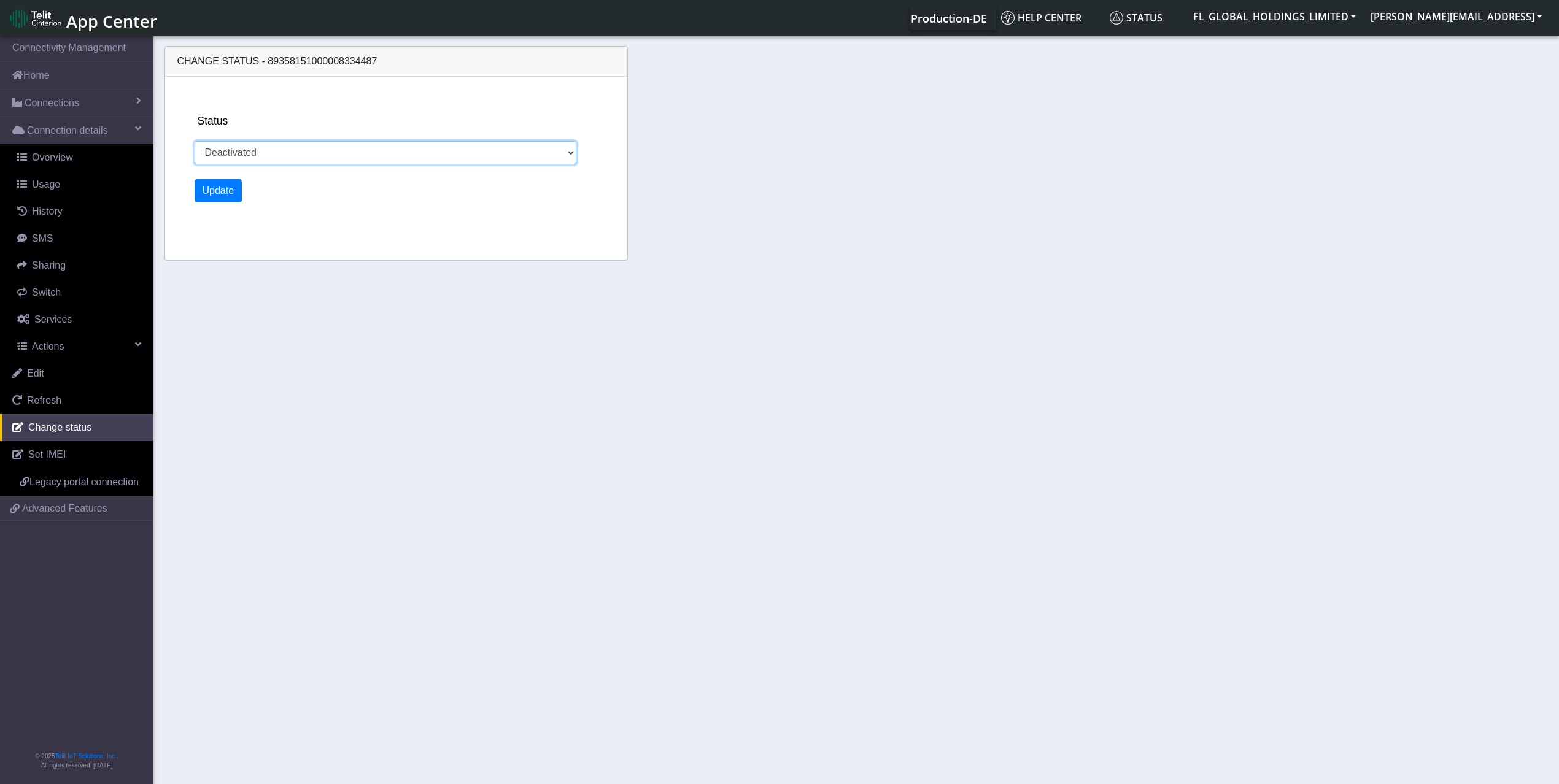
click at [328, 151] on select "Activated Deactivated" at bounding box center [386, 152] width 382 height 23
select select "activated"
click at [195, 141] on select "Activated Deactivated" at bounding box center [386, 152] width 382 height 23
click at [211, 193] on button "Update" at bounding box center [219, 190] width 48 height 23
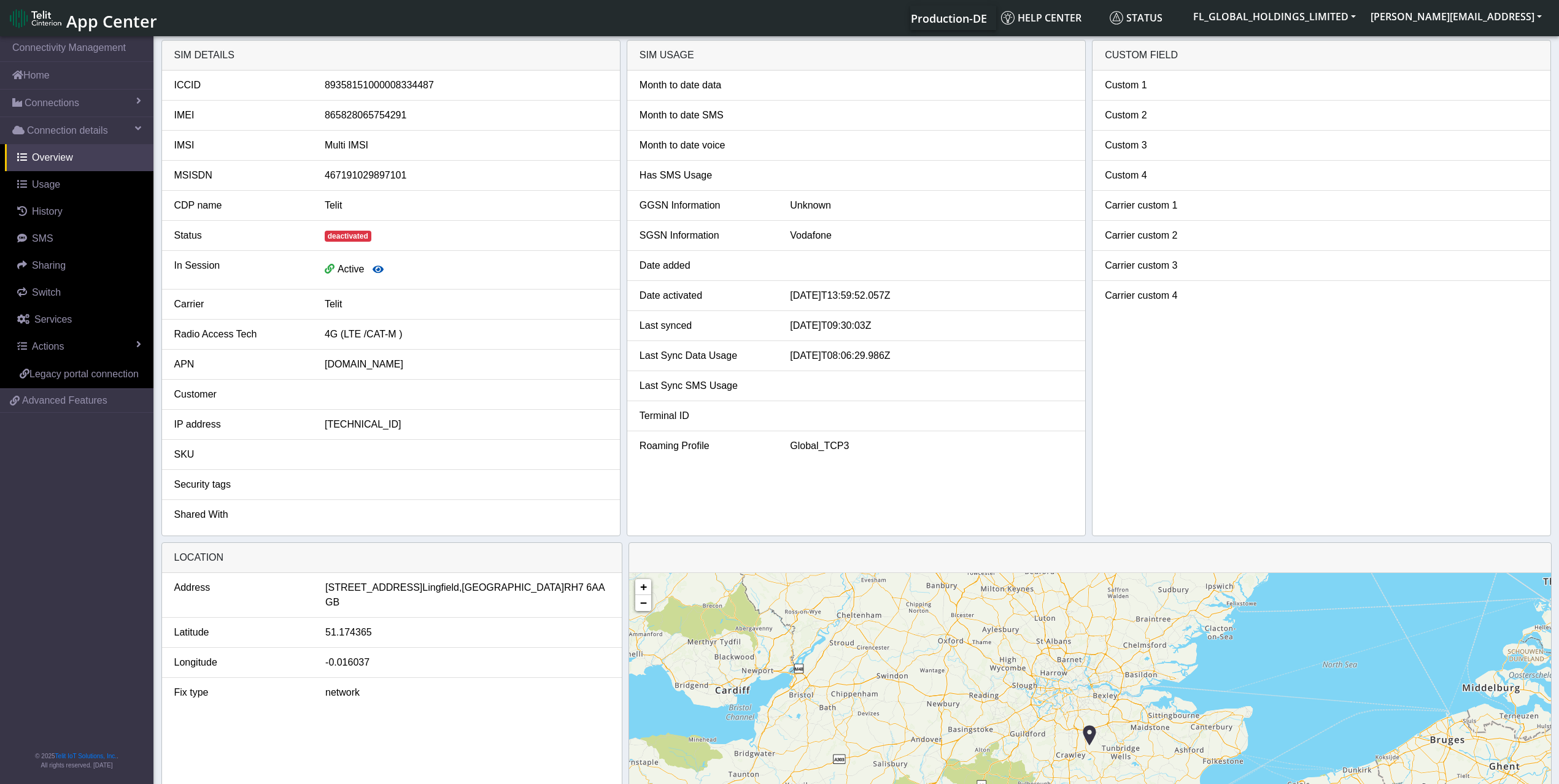
click at [381, 273] on icon "button" at bounding box center [378, 269] width 11 height 10
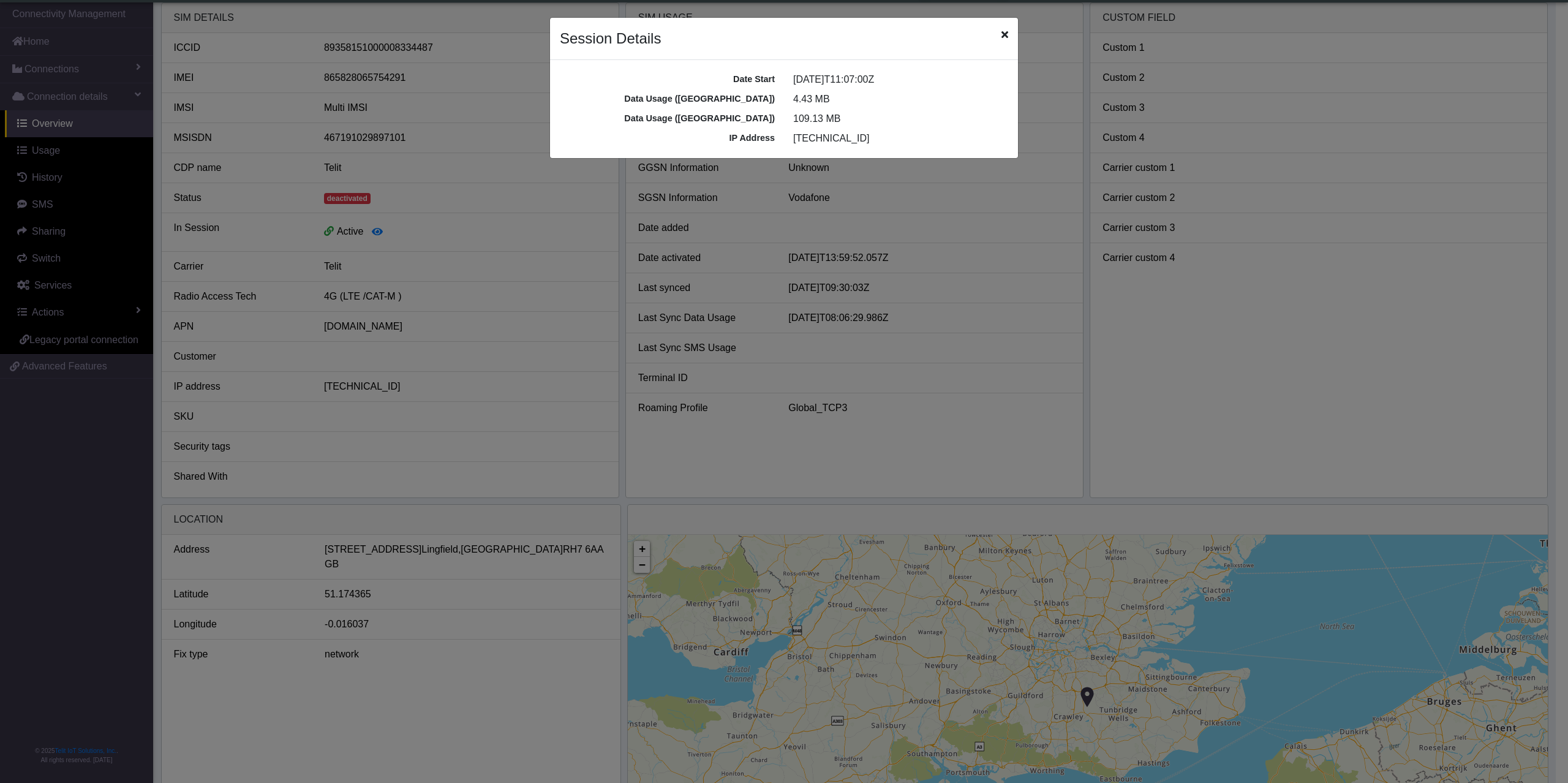
click at [1003, 37] on icon "Close" at bounding box center [1005, 34] width 7 height 10
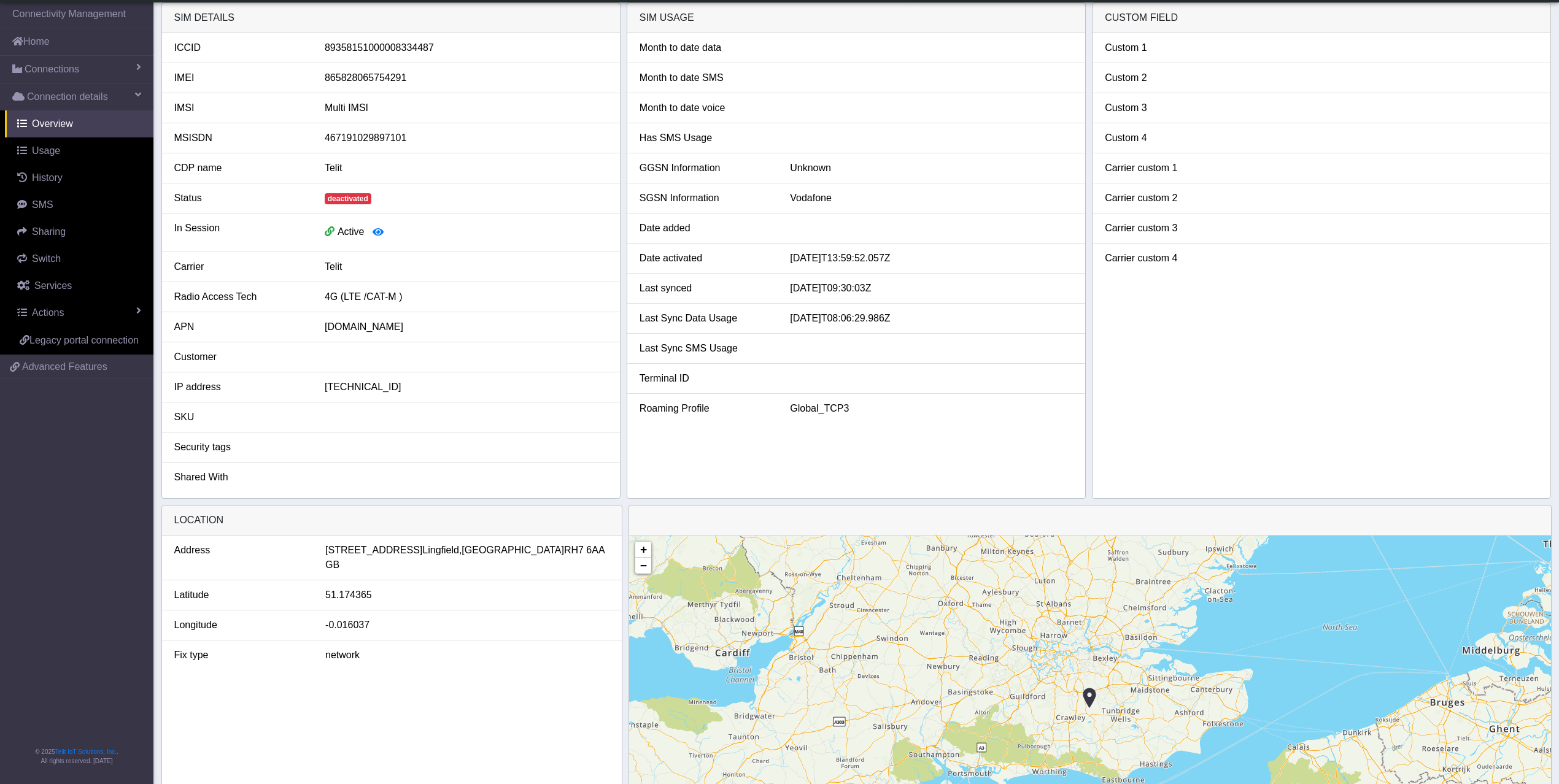
click at [619, 364] on div "SIM details ICCID 89358151000008334487 IMEI 865828065754291 IMSI Multi IMSI MSI…" at bounding box center [391, 251] width 459 height 497
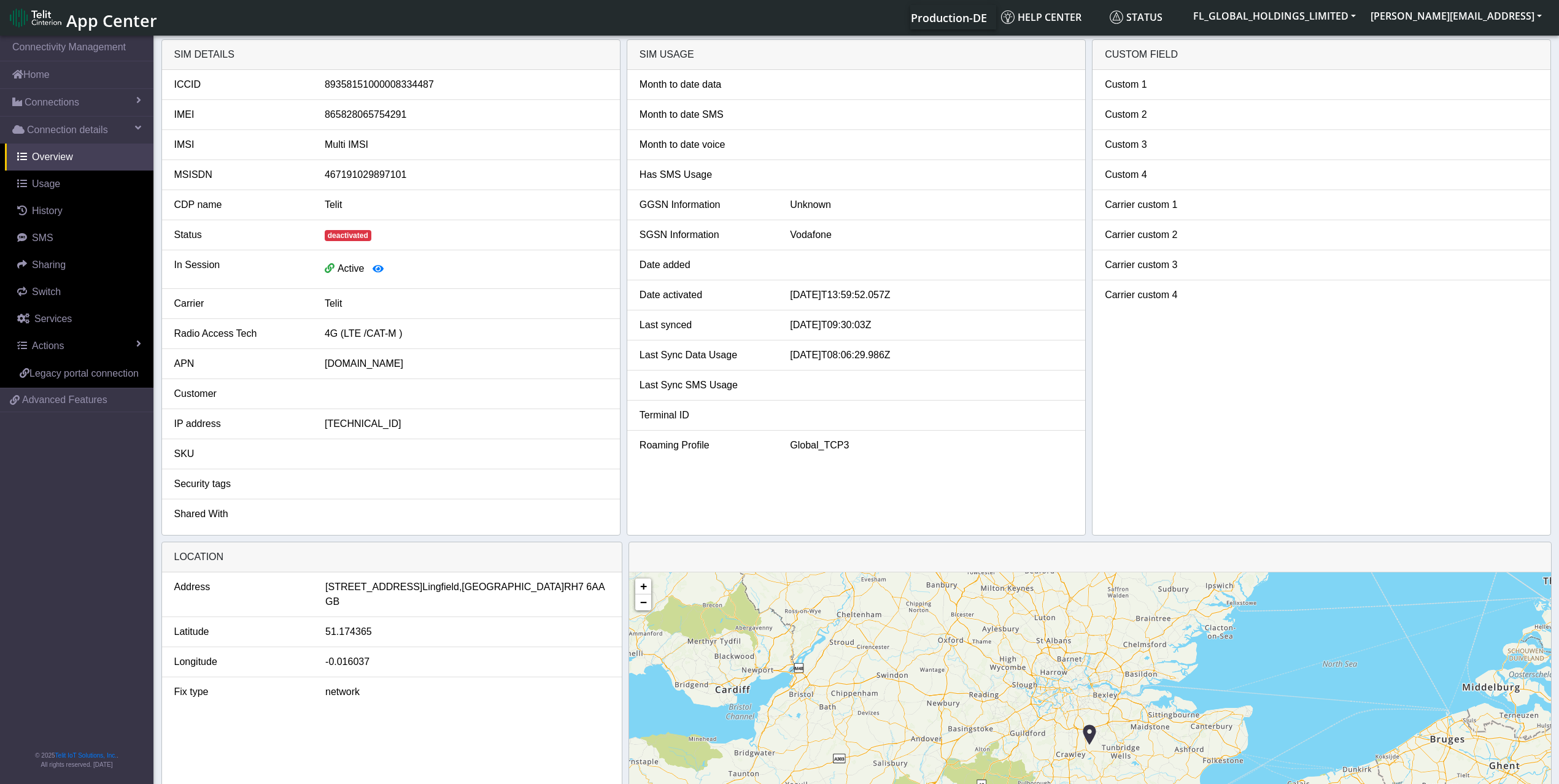
scroll to position [0, 0]
